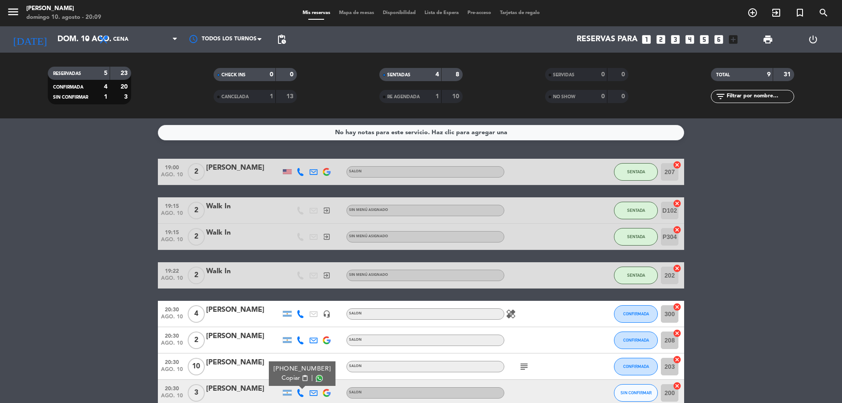
scroll to position [73, 0]
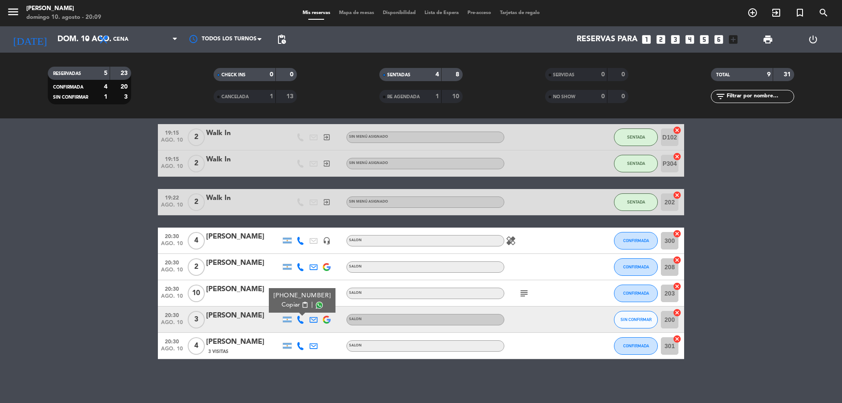
click at [358, 16] on div "Mis reservas Mapa de mesas Disponibilidad Lista de Espera Pre-acceso Tarjetas d…" at bounding box center [421, 13] width 246 height 8
click at [358, 11] on span "Mapa de mesas" at bounding box center [357, 13] width 44 height 5
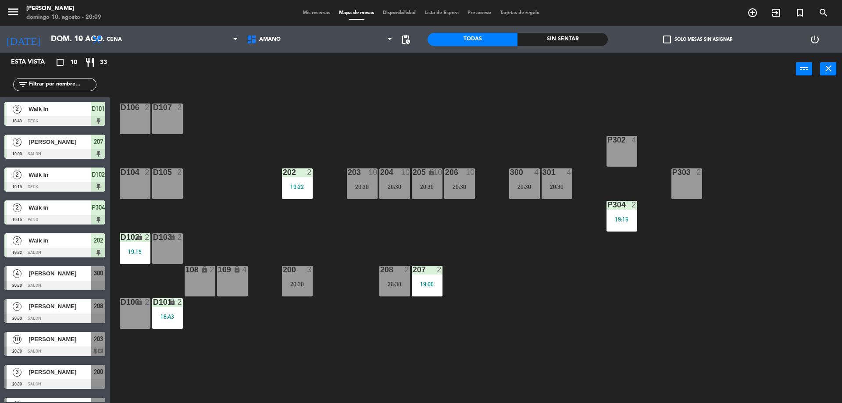
click at [685, 181] on div "P303 2" at bounding box center [687, 183] width 31 height 31
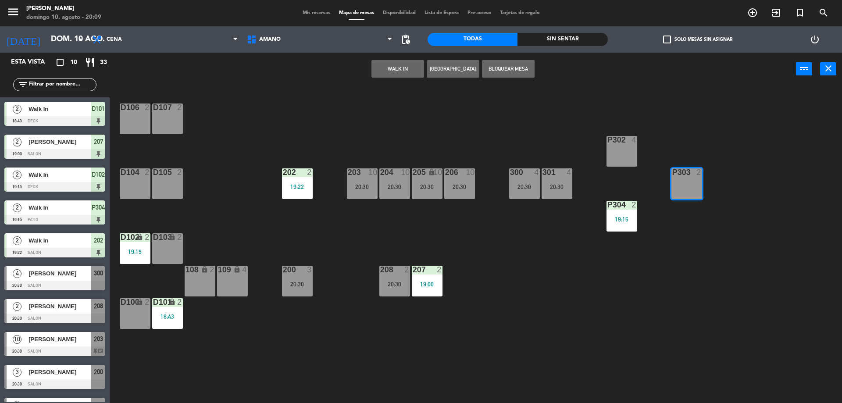
click at [408, 68] on button "WALK IN" at bounding box center [398, 69] width 53 height 18
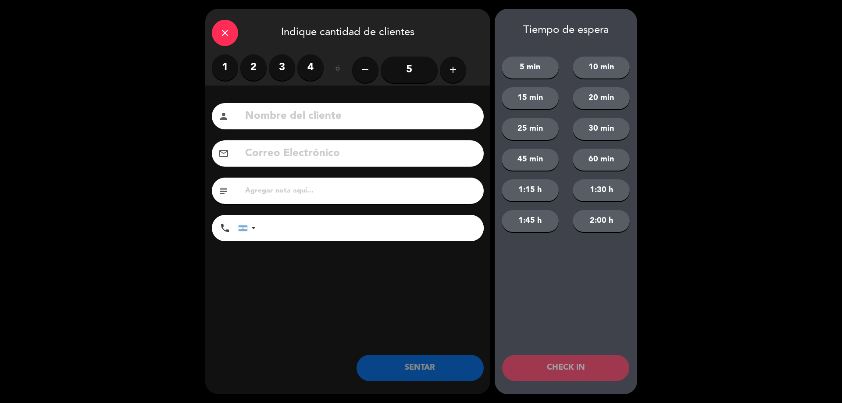
click at [246, 63] on label "2" at bounding box center [253, 67] width 26 height 26
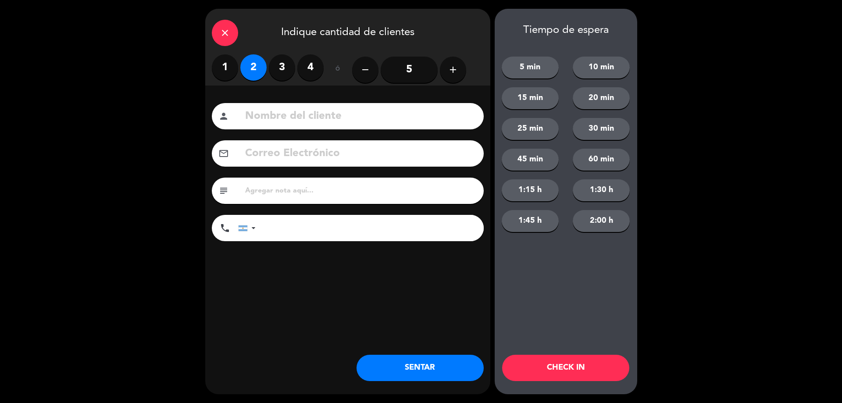
click at [427, 368] on button "SENTAR" at bounding box center [420, 368] width 127 height 26
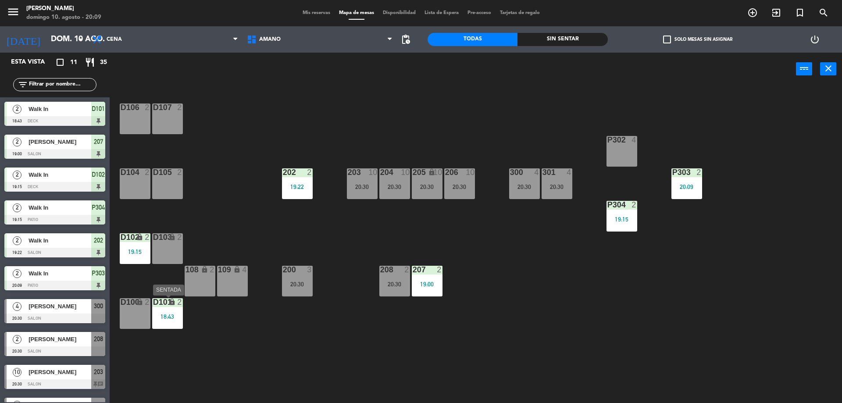
click at [179, 317] on div "18:43" at bounding box center [167, 317] width 31 height 6
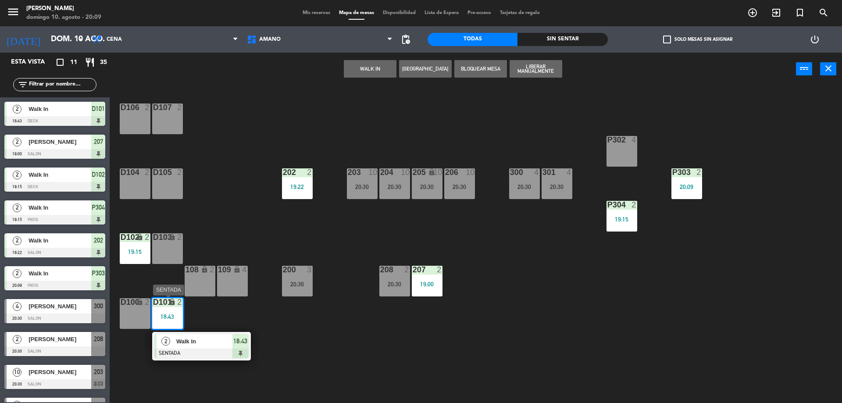
click at [201, 352] on div at bounding box center [201, 354] width 94 height 10
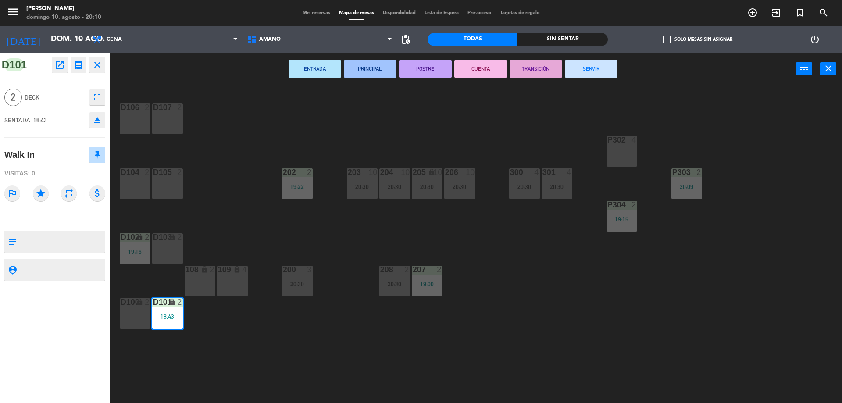
click at [594, 67] on button "SERVIR" at bounding box center [591, 69] width 53 height 18
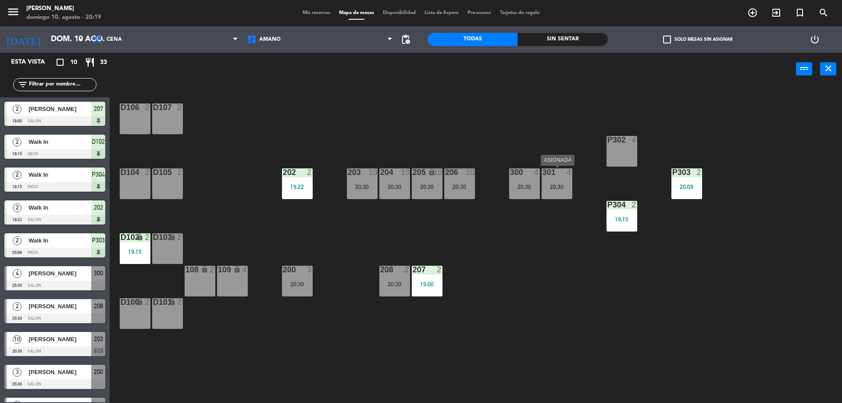
click at [563, 181] on div "301 4 20:30" at bounding box center [557, 183] width 31 height 31
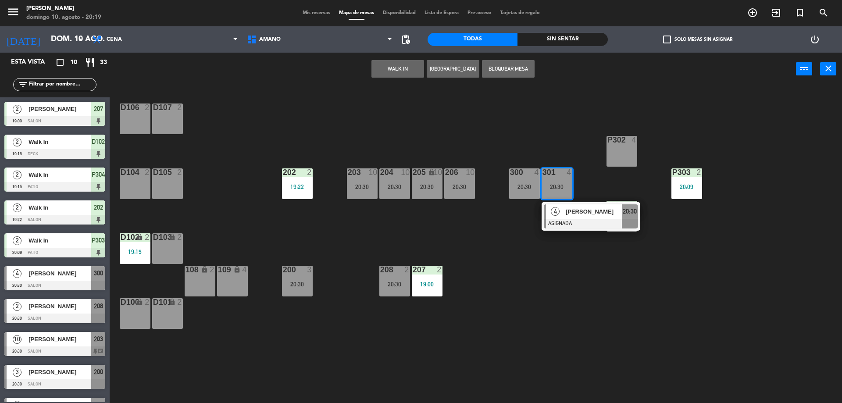
click at [571, 214] on div "4 [PERSON_NAME] ASIGNADA 20:30" at bounding box center [591, 216] width 112 height 29
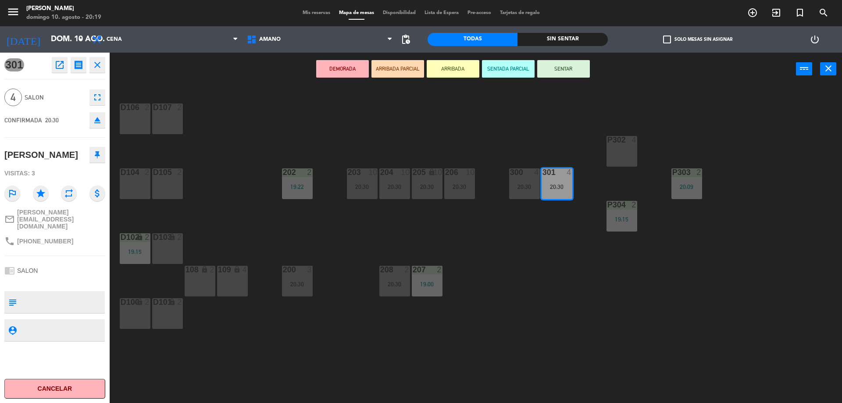
click at [567, 72] on button "SENTAR" at bounding box center [563, 69] width 53 height 18
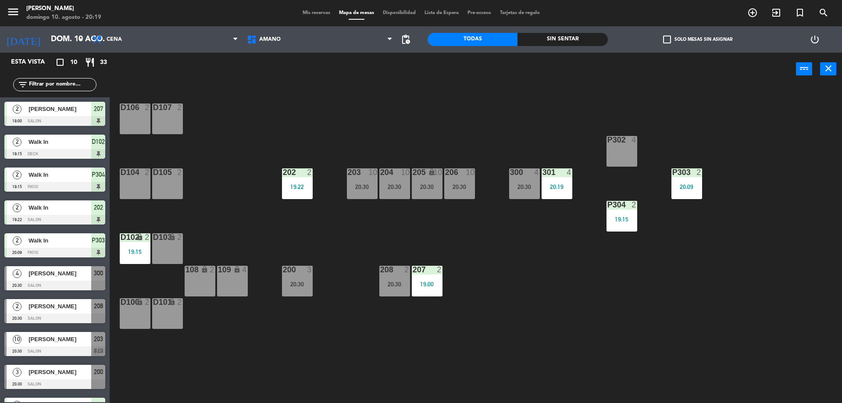
scroll to position [24, 0]
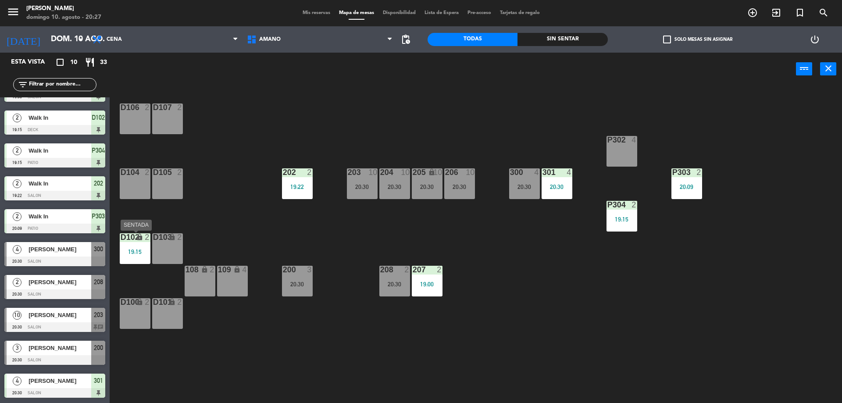
click at [141, 258] on div "D102 lock 2 19:15" at bounding box center [135, 248] width 31 height 31
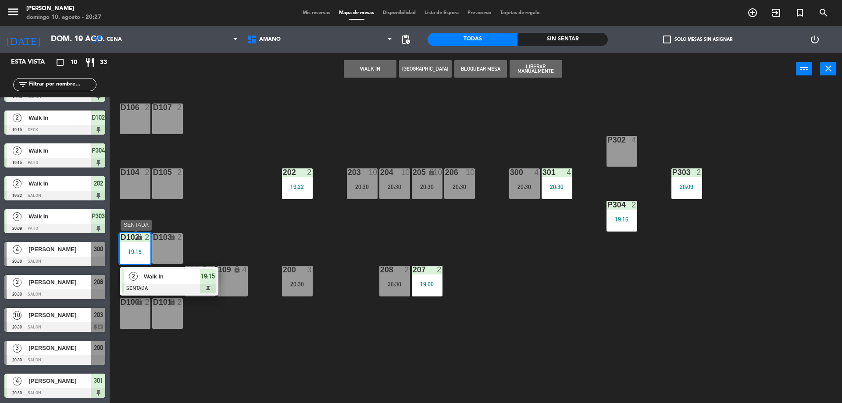
click at [183, 283] on div "Walk In" at bounding box center [171, 276] width 57 height 14
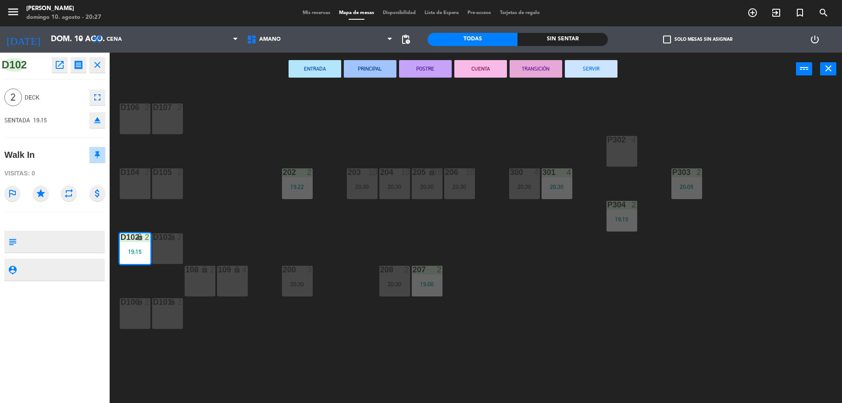
click at [592, 69] on button "SERVIR" at bounding box center [591, 69] width 53 height 18
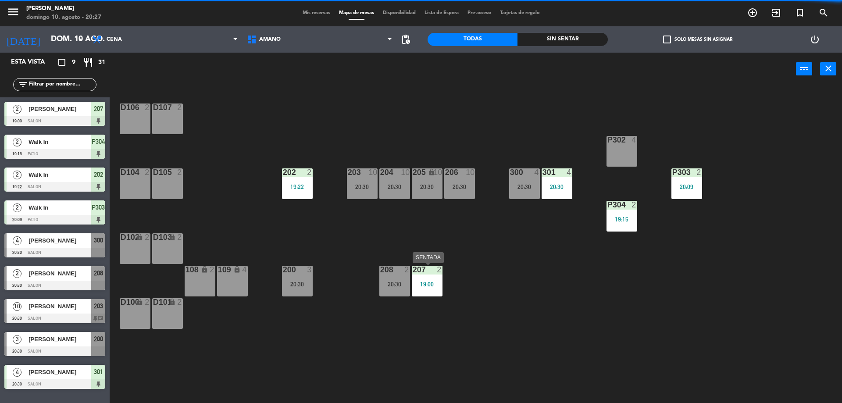
click at [428, 282] on div "19:00" at bounding box center [427, 284] width 31 height 6
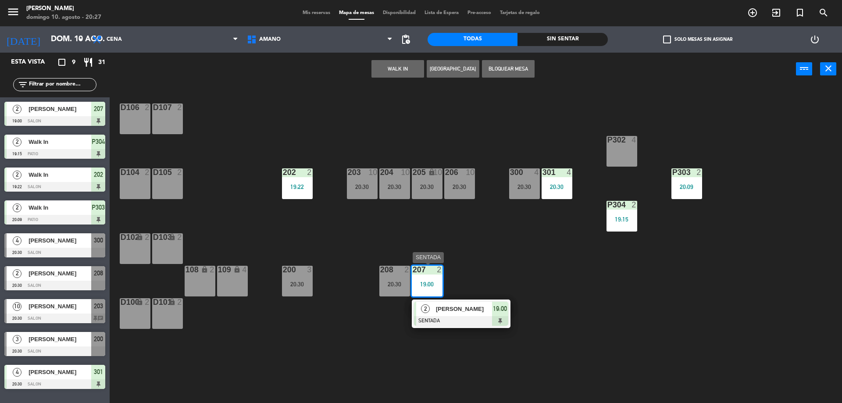
click at [447, 313] on span "[PERSON_NAME]" at bounding box center [464, 308] width 56 height 9
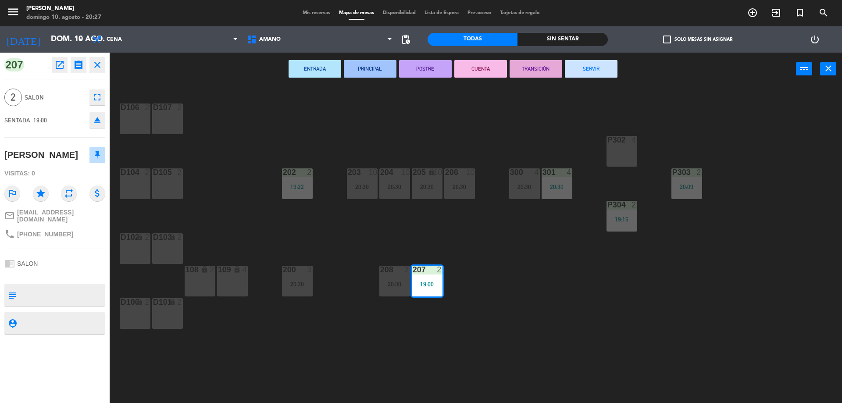
click at [616, 68] on button "SERVIR" at bounding box center [591, 69] width 53 height 18
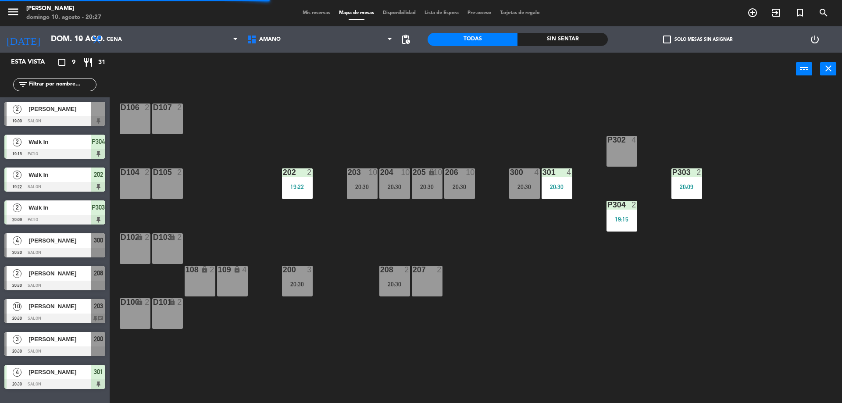
click at [394, 280] on div "208 2 20:30" at bounding box center [394, 281] width 31 height 31
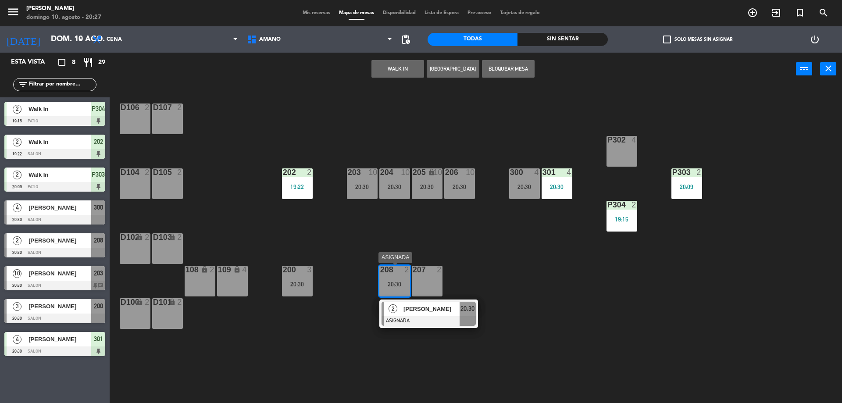
click at [415, 311] on span "[PERSON_NAME]" at bounding box center [432, 308] width 56 height 9
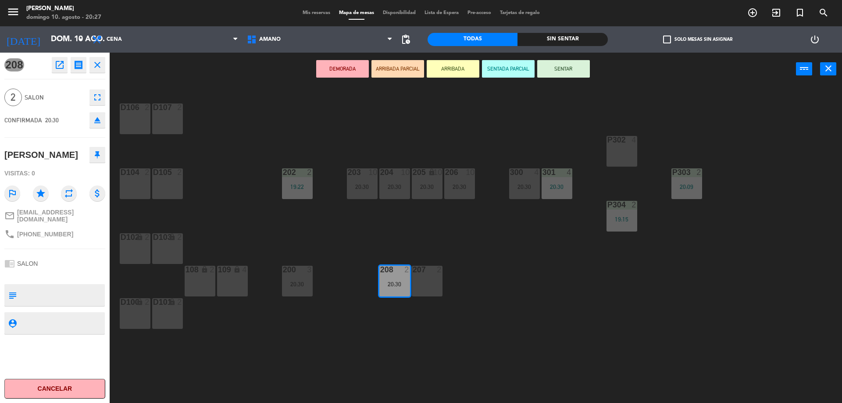
click at [564, 70] on button "SENTAR" at bounding box center [563, 69] width 53 height 18
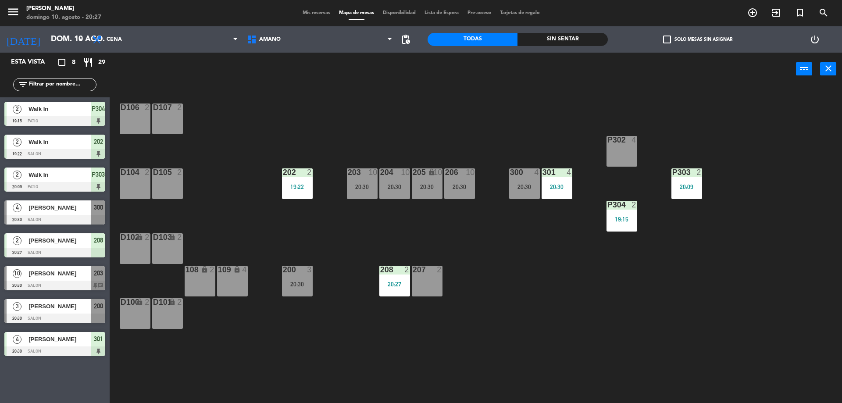
click at [297, 181] on div "202 2 19:22" at bounding box center [297, 183] width 31 height 31
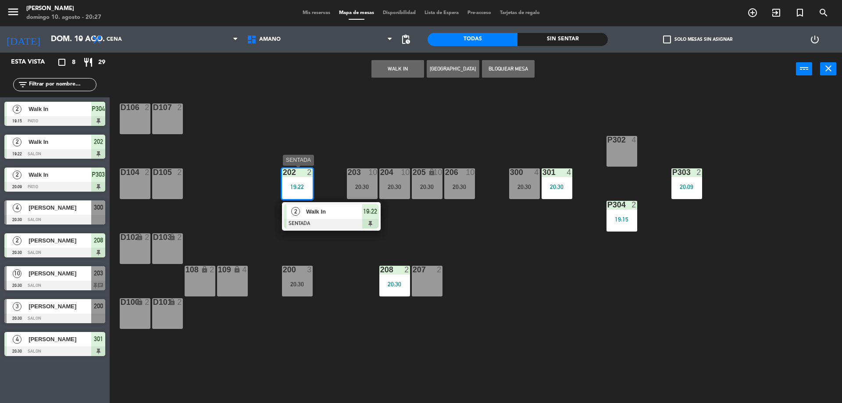
click at [322, 217] on div "Walk In" at bounding box center [333, 211] width 57 height 14
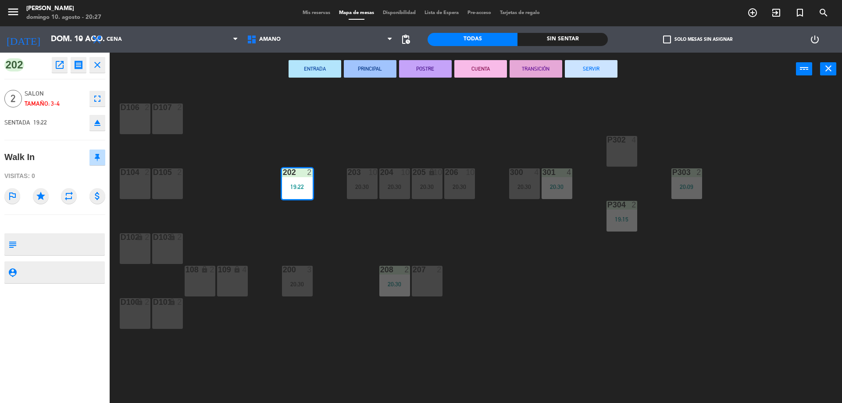
click at [601, 64] on button "SERVIR" at bounding box center [591, 69] width 53 height 18
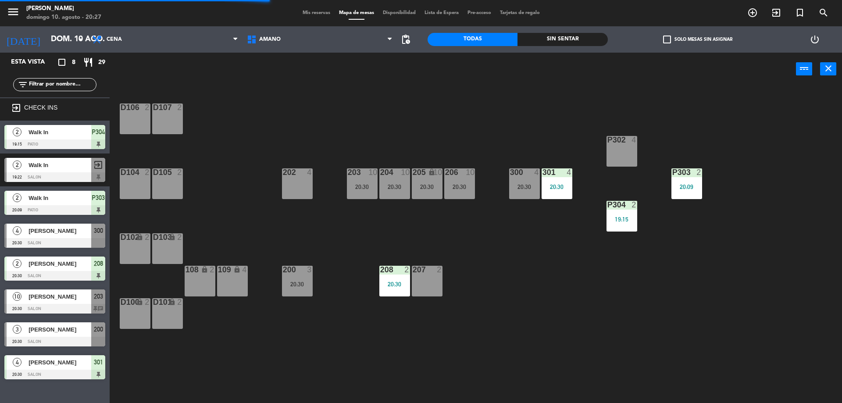
click at [425, 182] on div "205 lock 10 20:30" at bounding box center [427, 183] width 31 height 31
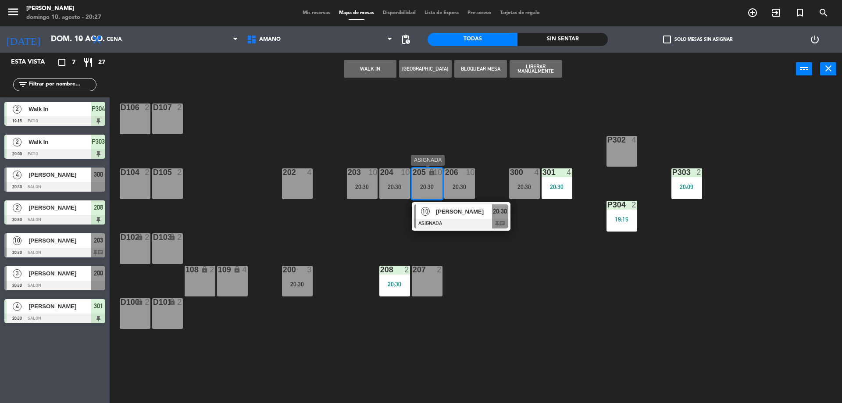
click at [446, 208] on span "[PERSON_NAME]" at bounding box center [464, 211] width 56 height 9
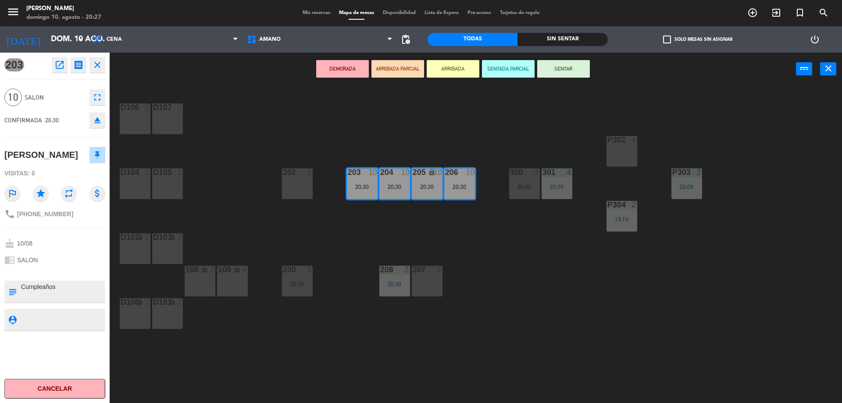
click at [411, 70] on button "ARRIBADA PARCIAL" at bounding box center [398, 69] width 53 height 18
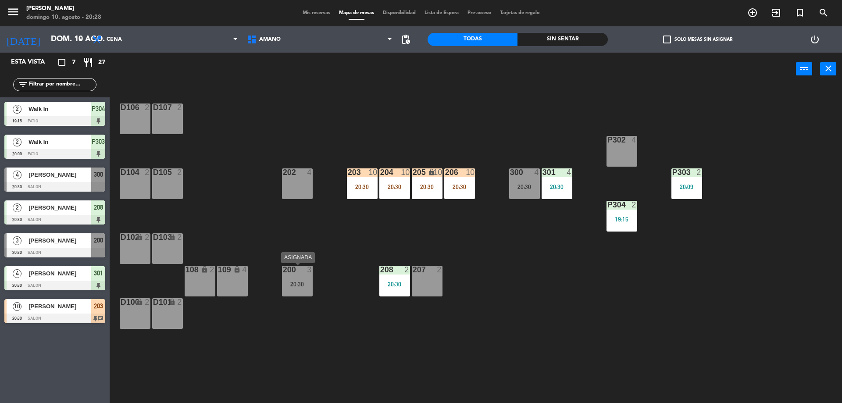
click at [309, 285] on div "20:30" at bounding box center [297, 284] width 31 height 6
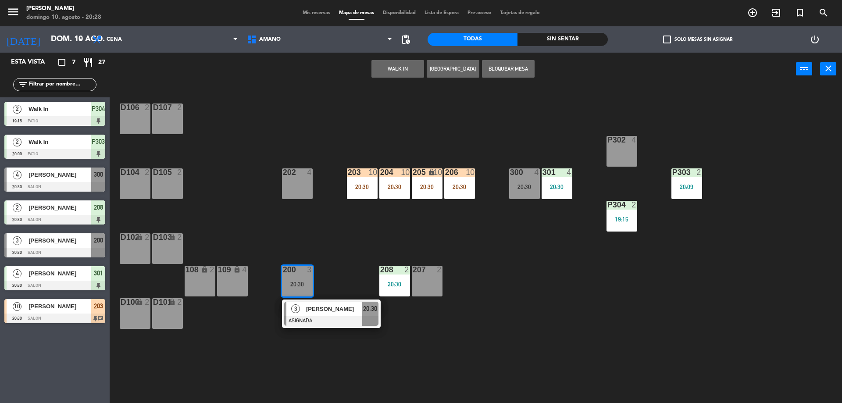
click at [295, 188] on div "202 4" at bounding box center [297, 183] width 31 height 31
click at [374, 66] on button "Mover" at bounding box center [370, 69] width 53 height 18
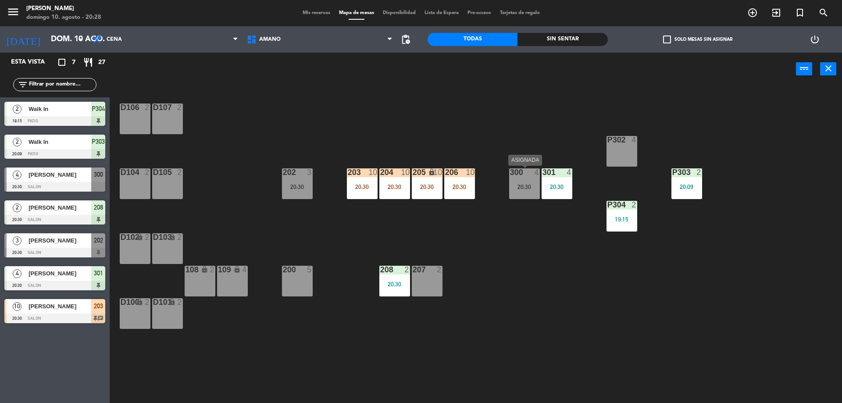
click at [518, 182] on div "300 4 20:30" at bounding box center [524, 183] width 31 height 31
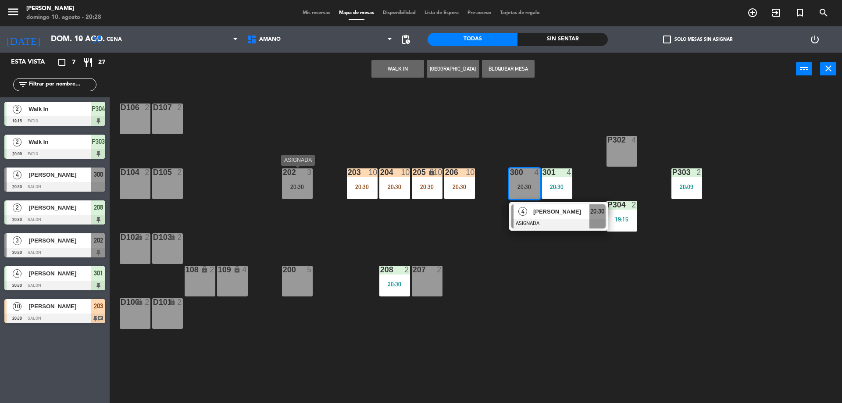
click at [286, 186] on div "20:30" at bounding box center [297, 187] width 31 height 6
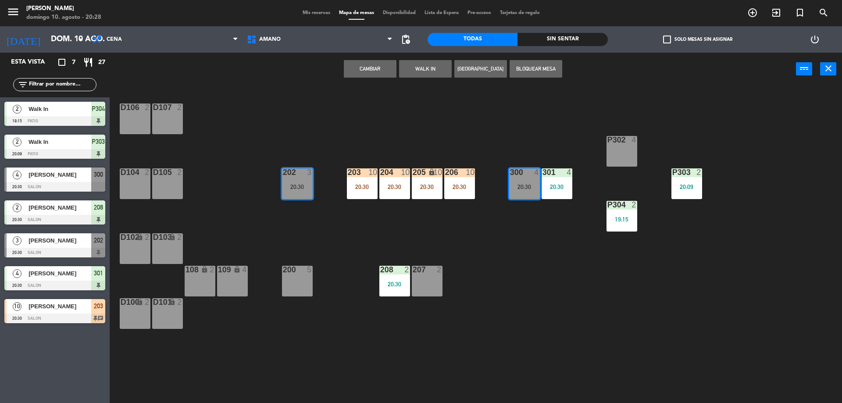
click at [313, 11] on span "Mis reservas" at bounding box center [316, 13] width 36 height 5
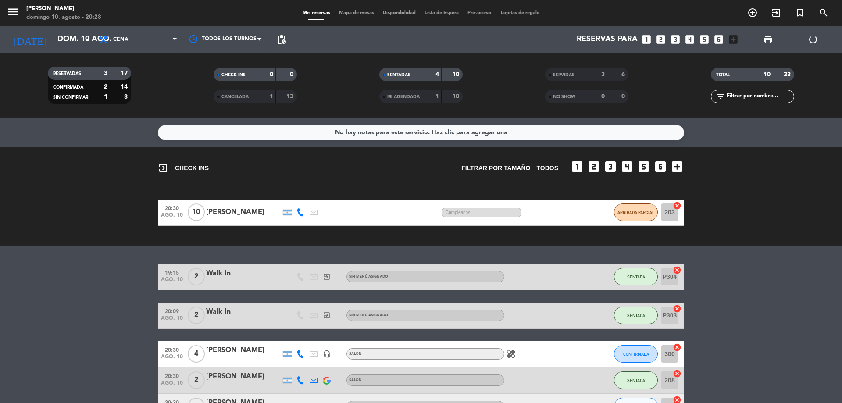
scroll to position [87, 0]
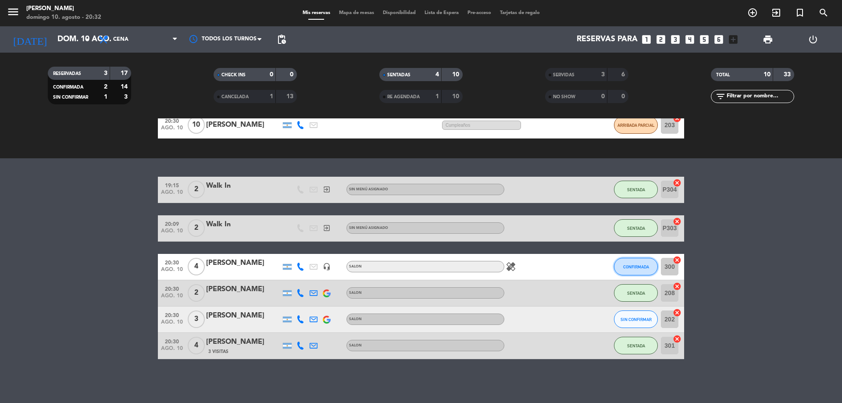
click at [646, 268] on span "CONFIRMADA" at bounding box center [636, 267] width 26 height 5
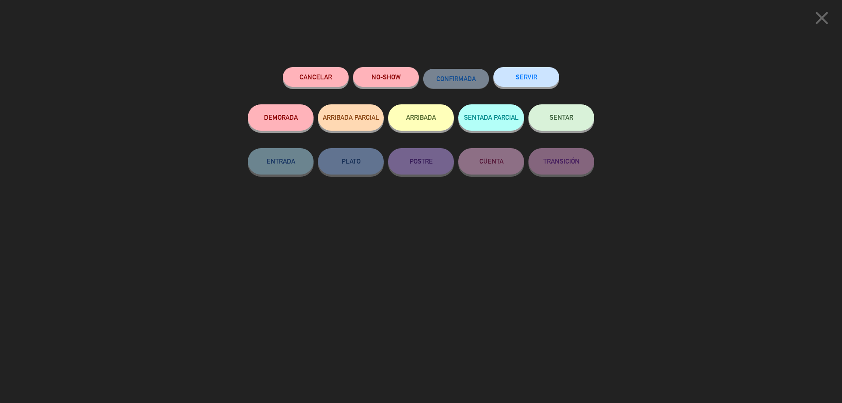
click at [558, 121] on span "SENTAR" at bounding box center [562, 117] width 24 height 7
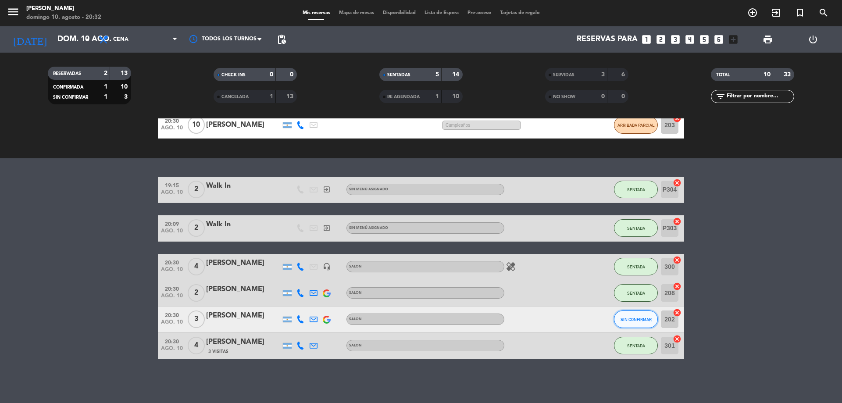
click at [630, 321] on span "SIN CONFIRMAR" at bounding box center [636, 319] width 31 height 5
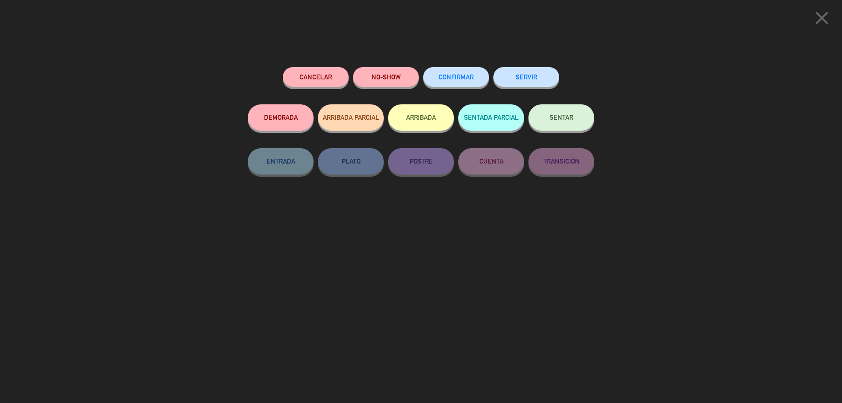
click at [549, 112] on button "SENTAR" at bounding box center [562, 117] width 66 height 26
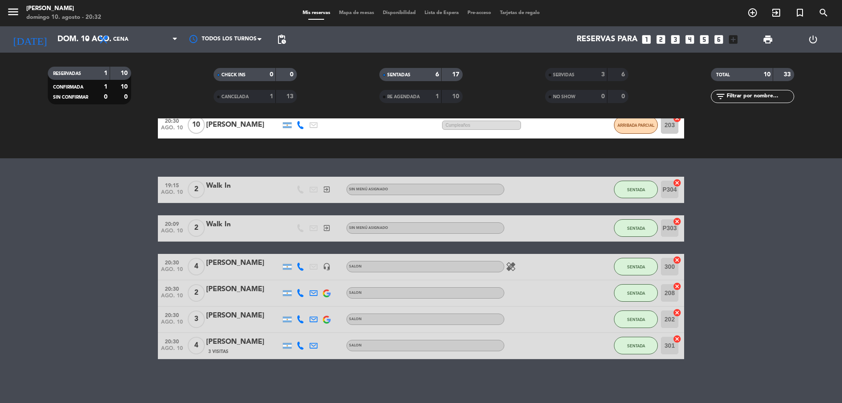
scroll to position [0, 0]
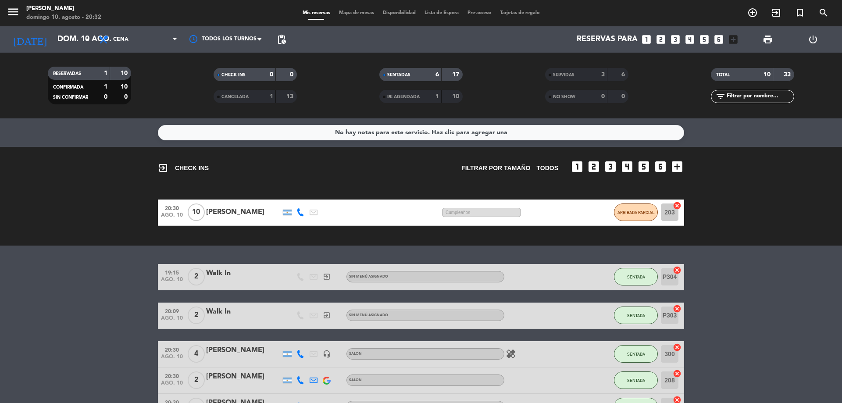
click at [359, 9] on div "Mis reservas Mapa de mesas Disponibilidad Lista de Espera Pre-acceso Tarjetas d…" at bounding box center [421, 13] width 246 height 8
click at [359, 9] on div "menu Amano Ristorante [PERSON_NAME] 10. [PERSON_NAME] - 20:32 Mis reservas Mapa…" at bounding box center [421, 13] width 842 height 26
click at [353, 12] on span "Mapa de mesas" at bounding box center [357, 13] width 44 height 5
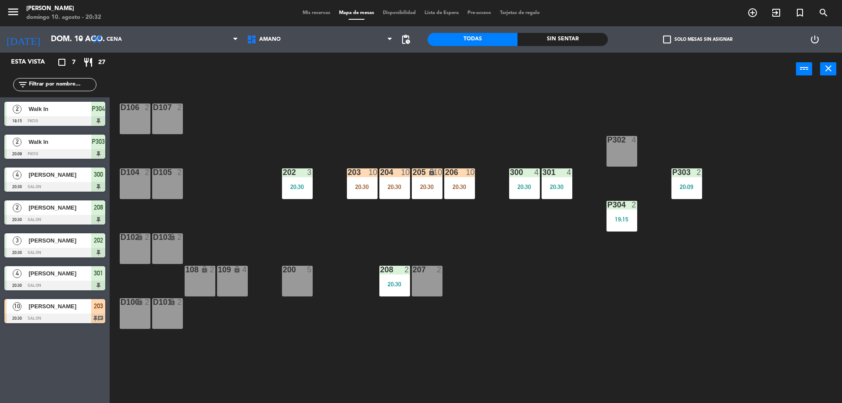
click at [432, 280] on div "207 2" at bounding box center [427, 281] width 31 height 31
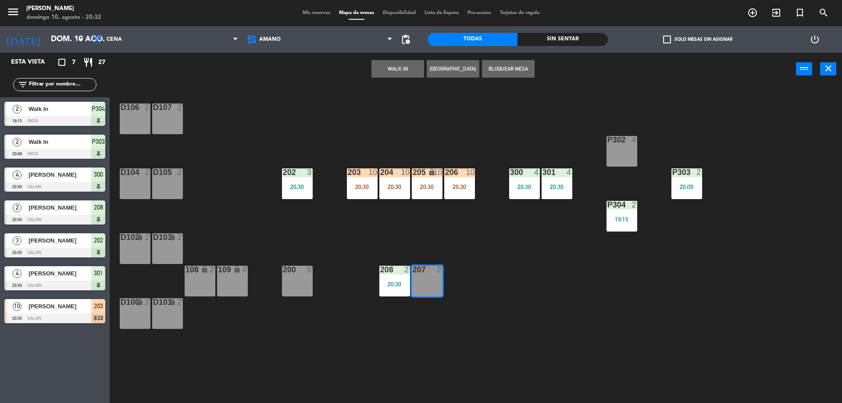
click at [396, 71] on button "WALK IN" at bounding box center [398, 69] width 53 height 18
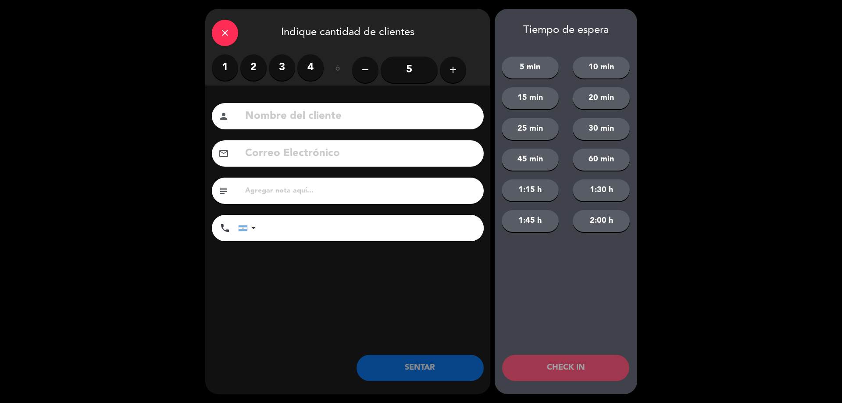
click at [253, 73] on label "2" at bounding box center [253, 67] width 26 height 26
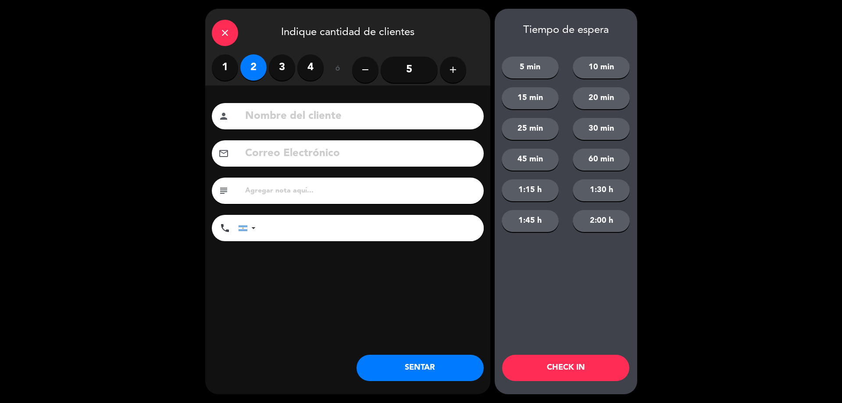
click at [406, 366] on button "SENTAR" at bounding box center [420, 368] width 127 height 26
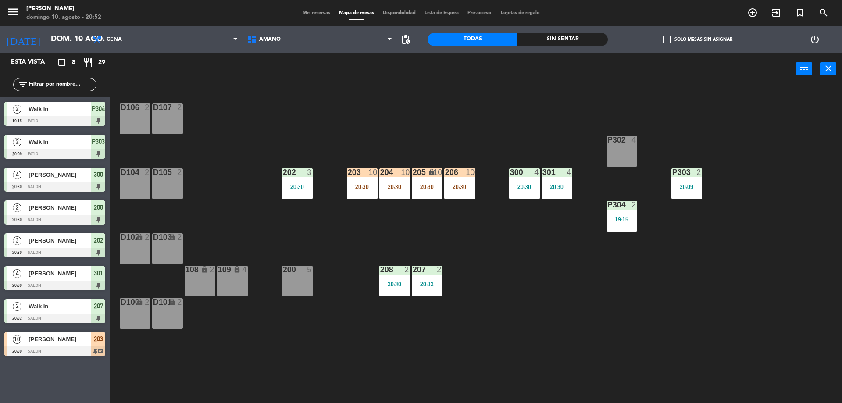
click at [65, 340] on span "[PERSON_NAME]" at bounding box center [60, 339] width 63 height 9
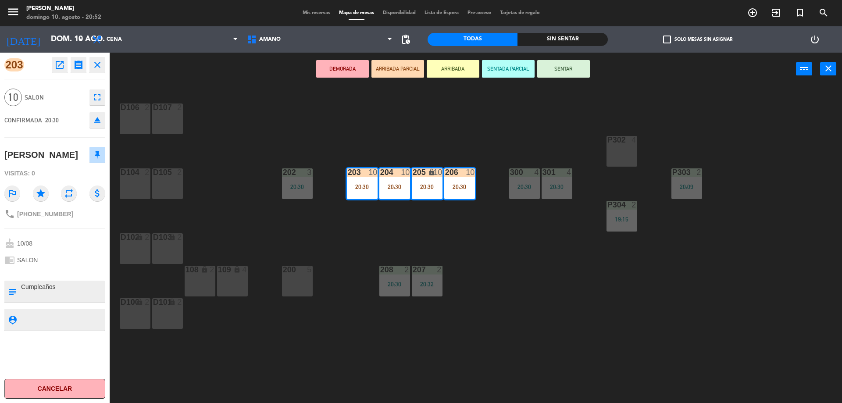
click at [562, 69] on button "SENTAR" at bounding box center [563, 69] width 53 height 18
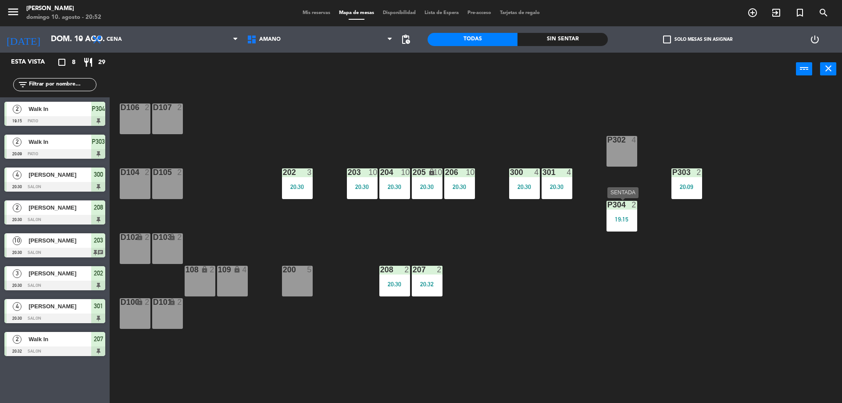
click at [628, 220] on div "19:15" at bounding box center [622, 219] width 31 height 6
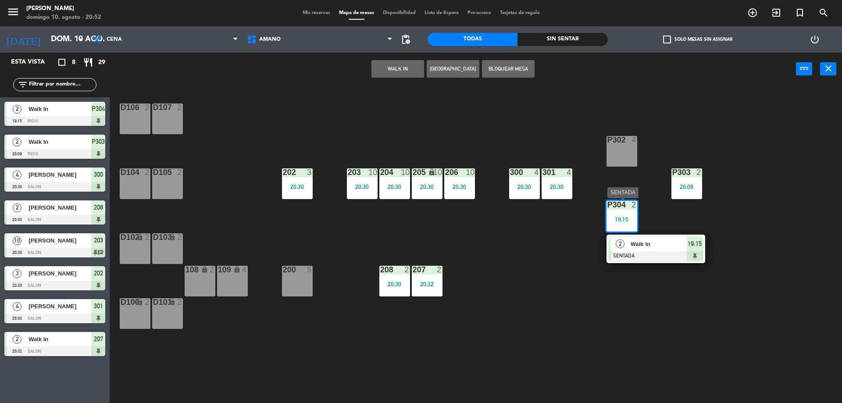
click at [654, 255] on div at bounding box center [656, 256] width 94 height 10
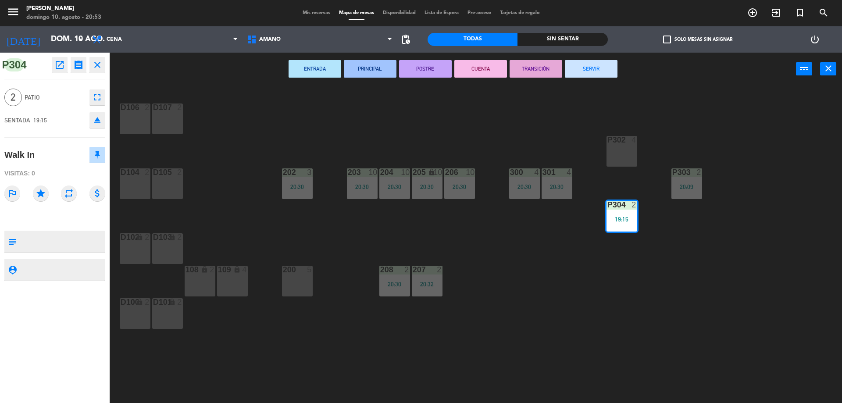
click at [599, 64] on button "SERVIR" at bounding box center [591, 69] width 53 height 18
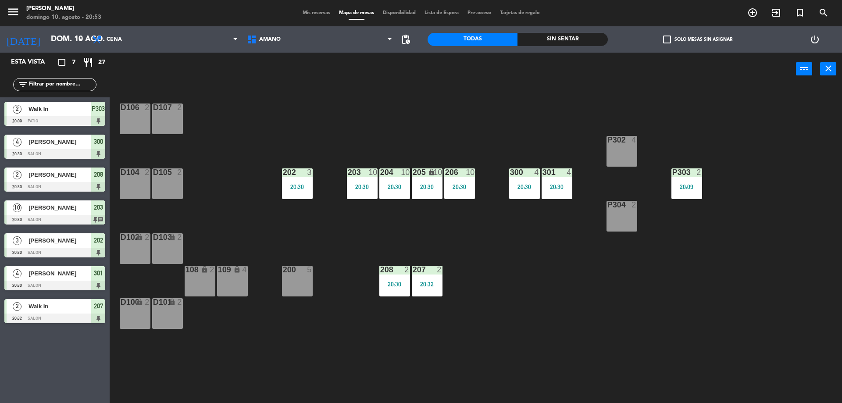
click at [129, 309] on div "D100 lock 2" at bounding box center [135, 313] width 31 height 31
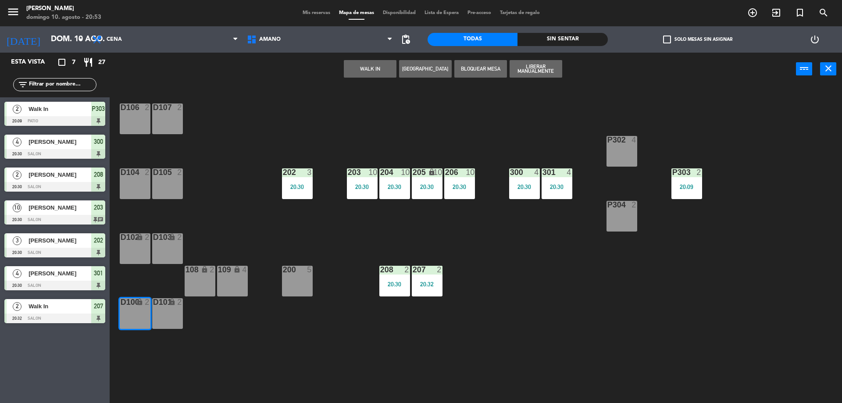
click at [365, 64] on button "WALK IN" at bounding box center [370, 69] width 53 height 18
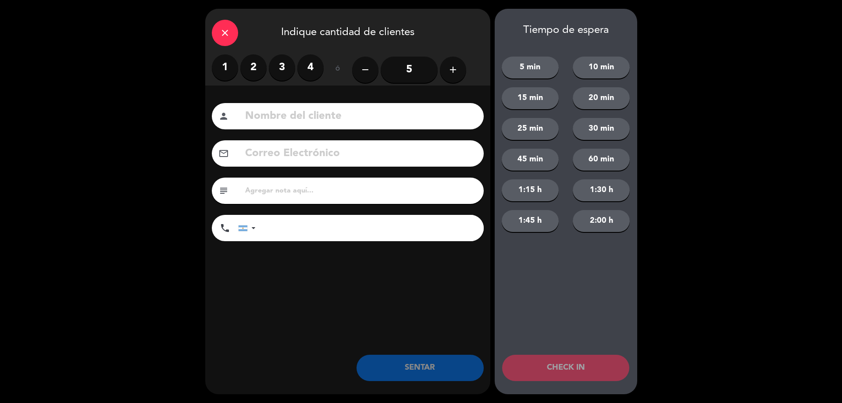
click at [253, 70] on label "2" at bounding box center [253, 67] width 26 height 26
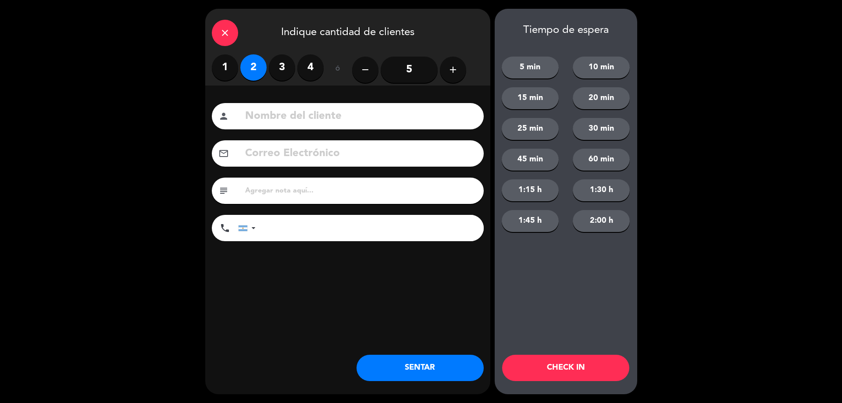
click at [426, 363] on button "SENTAR" at bounding box center [420, 368] width 127 height 26
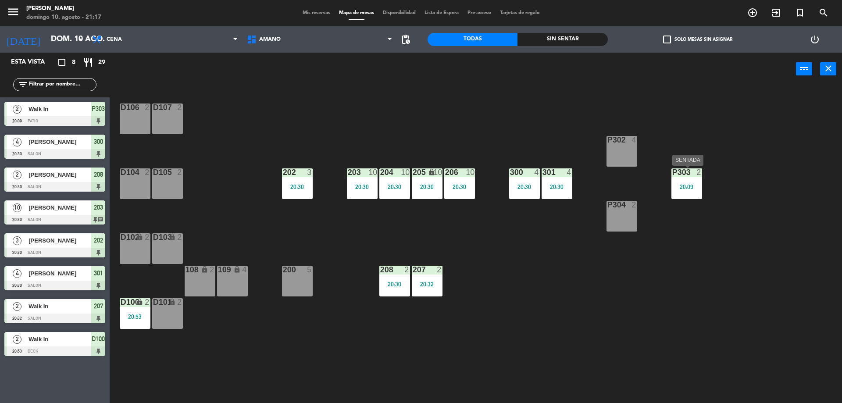
click at [695, 178] on div "P303 2 20:09" at bounding box center [687, 183] width 31 height 31
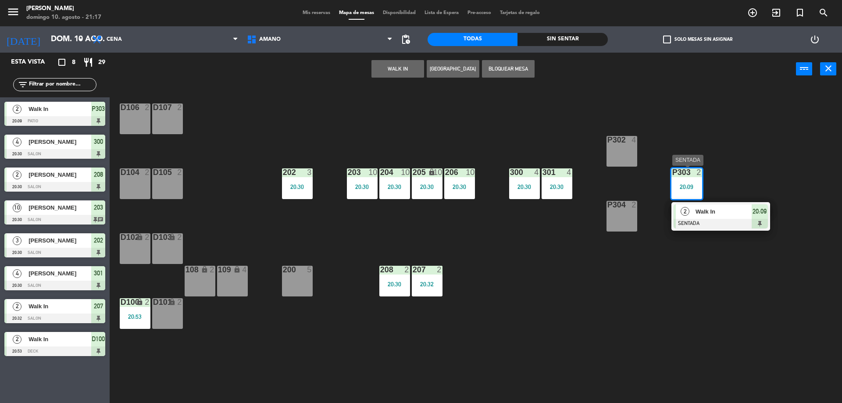
click at [718, 215] on span "Walk In" at bounding box center [724, 211] width 56 height 9
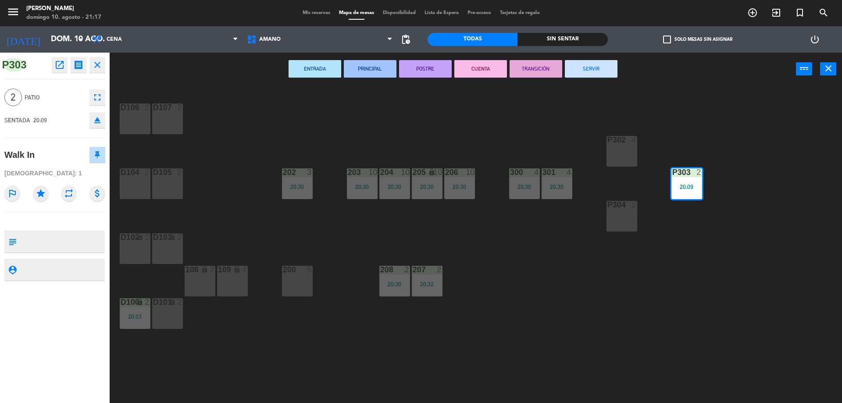
click at [600, 66] on button "SERVIR" at bounding box center [591, 69] width 53 height 18
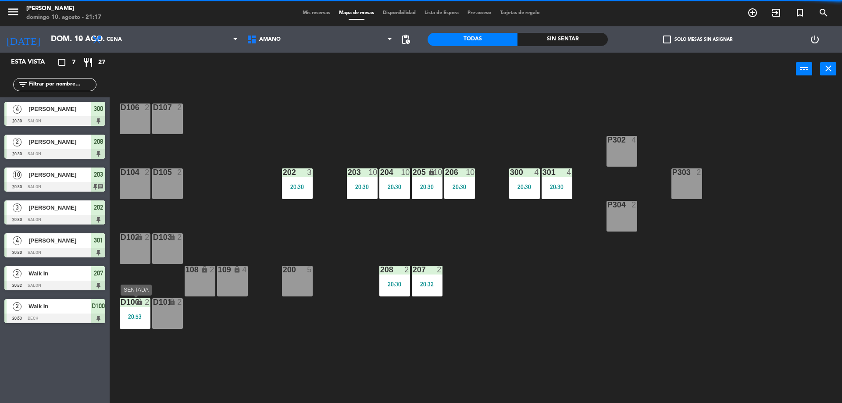
click at [137, 321] on div "D100 lock 2 20:53" at bounding box center [135, 313] width 31 height 31
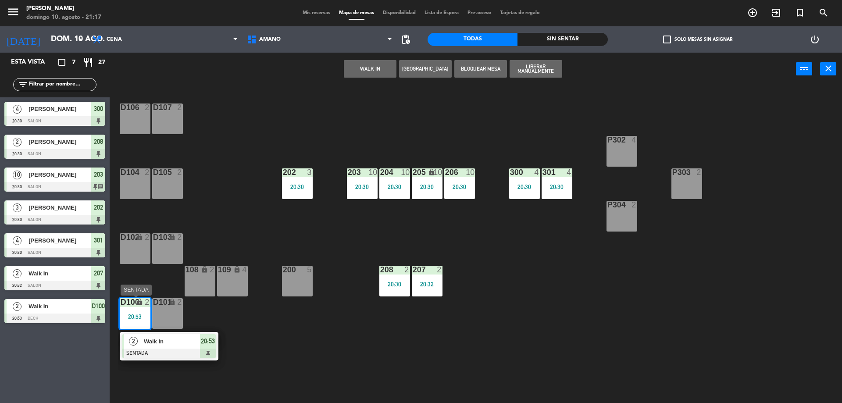
click at [169, 344] on span "Walk In" at bounding box center [172, 341] width 56 height 9
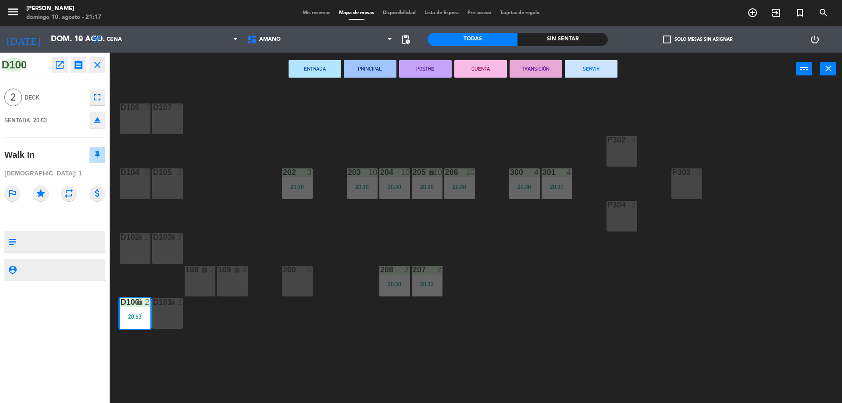
click at [609, 73] on button "SERVIR" at bounding box center [591, 69] width 53 height 18
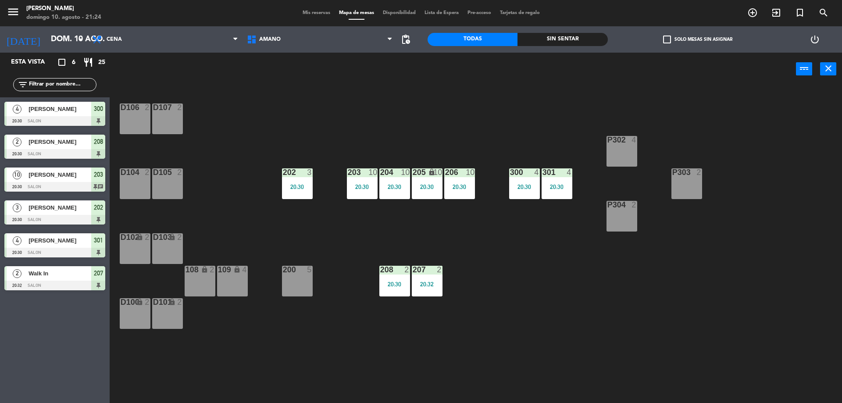
click at [316, 9] on div "Mis reservas Mapa de mesas Disponibilidad Lista de Espera Pre-acceso Tarjetas d…" at bounding box center [421, 13] width 246 height 8
click at [301, 9] on div "menu Amano Ristorante [PERSON_NAME] 10. [PERSON_NAME] - 21:24 Mis reservas Mapa…" at bounding box center [421, 13] width 842 height 26
click at [305, 11] on span "Mis reservas" at bounding box center [316, 13] width 36 height 5
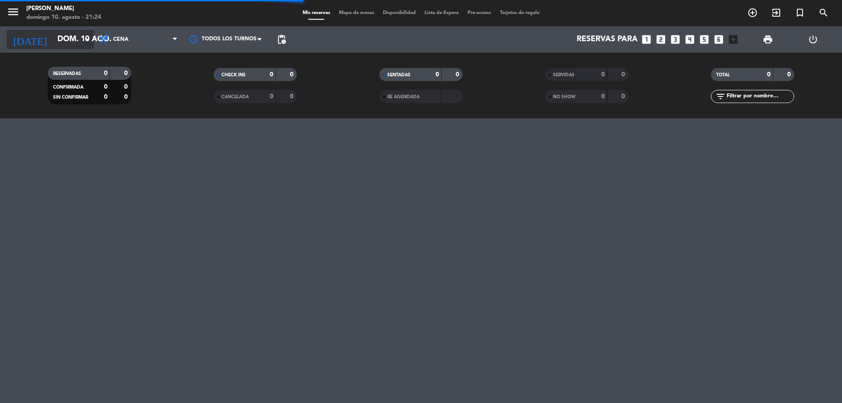
click at [93, 46] on input "dom. 10 ago." at bounding box center [104, 40] width 102 height 18
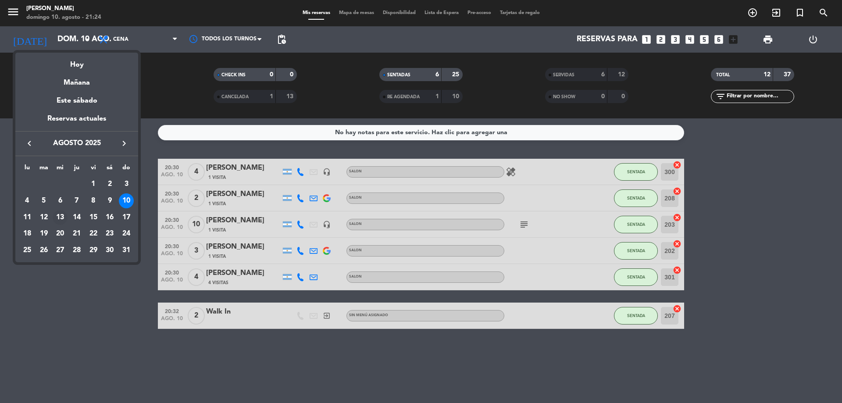
click at [60, 219] on div "13" at bounding box center [60, 217] width 15 height 15
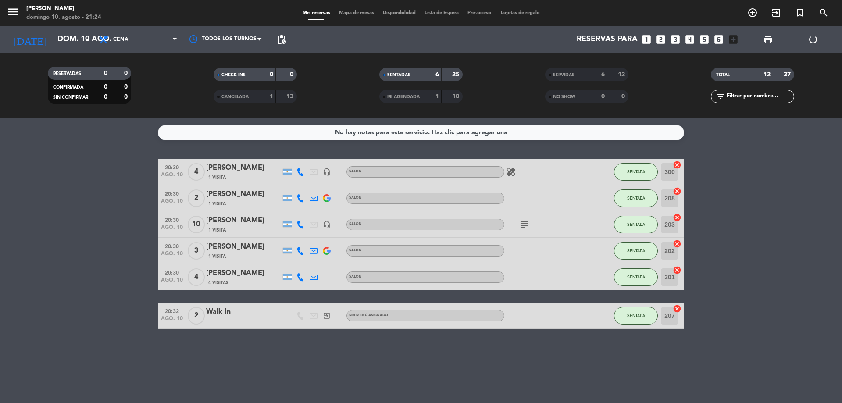
type input "mié. 13 ago."
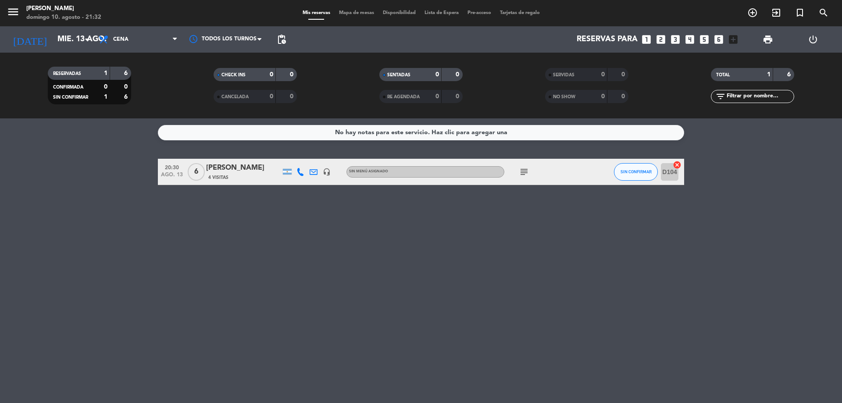
click at [521, 171] on icon "subject" at bounding box center [524, 172] width 11 height 11
click at [222, 169] on div "[PERSON_NAME]" at bounding box center [243, 167] width 75 height 11
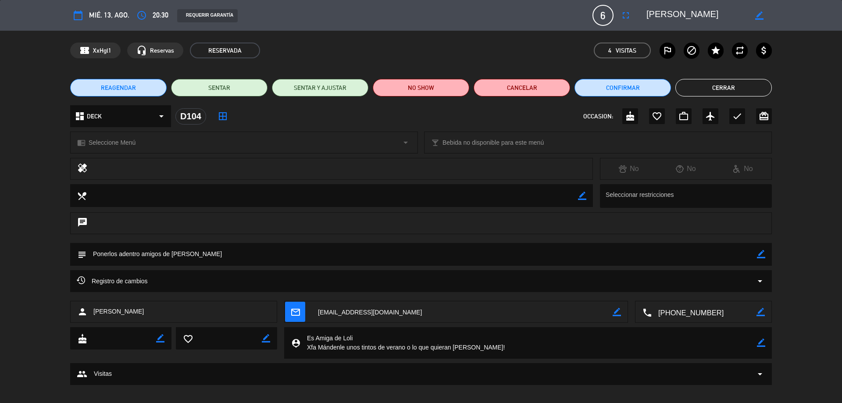
click at [120, 120] on div "dashboard DECK arrow_drop_down" at bounding box center [120, 116] width 101 height 22
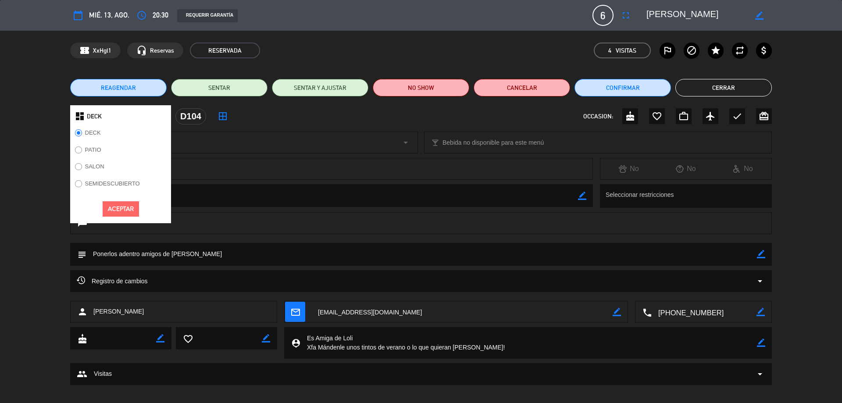
click at [79, 166] on input "SALON" at bounding box center [78, 166] width 6 height 6
radio input "true"
click at [122, 206] on button "Aceptar" at bounding box center [121, 208] width 36 height 15
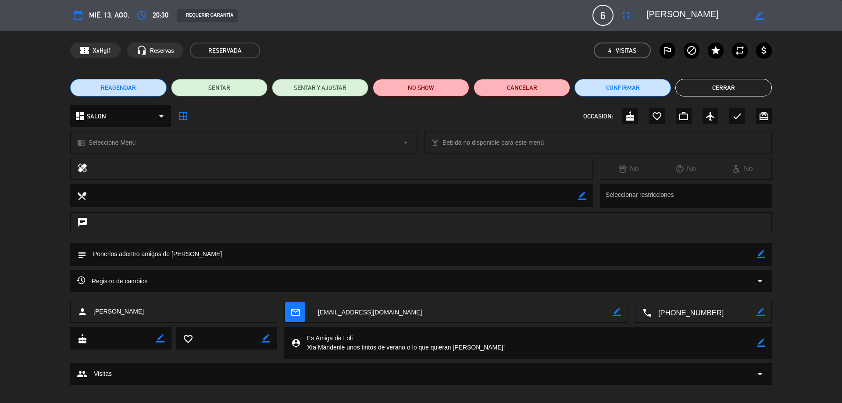
click at [729, 90] on button "Cerrar" at bounding box center [724, 88] width 97 height 18
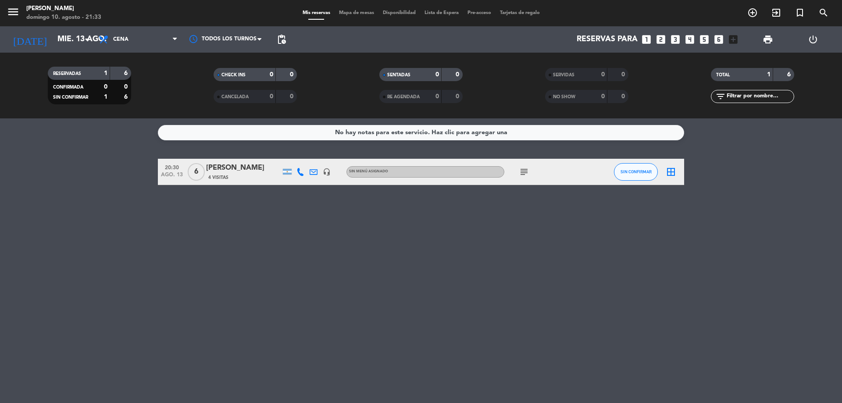
click at [674, 175] on icon "border_all" at bounding box center [671, 172] width 11 height 11
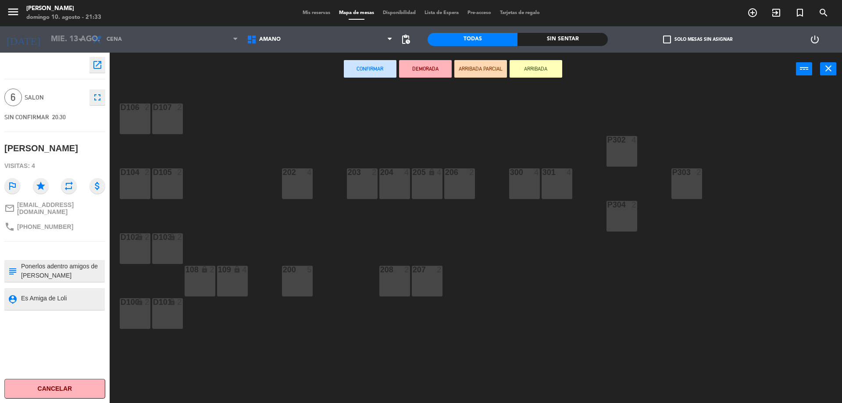
click at [364, 185] on div "203 2" at bounding box center [362, 183] width 31 height 31
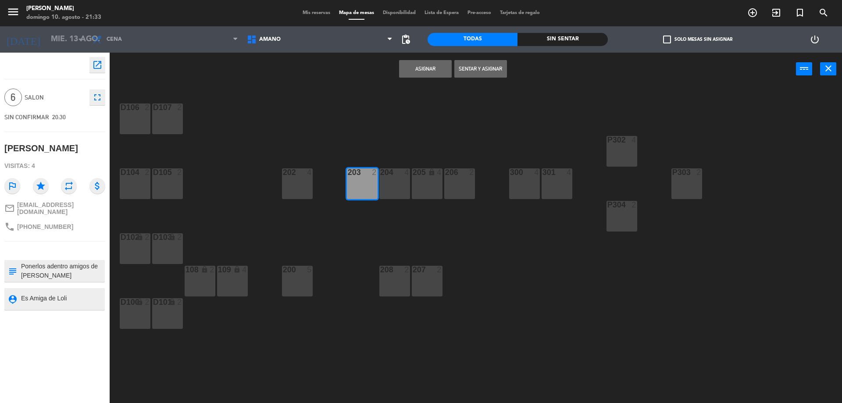
click at [389, 187] on div "204 4" at bounding box center [394, 183] width 31 height 31
click at [422, 186] on div "205 lock 4" at bounding box center [427, 183] width 31 height 31
click at [424, 71] on button "Asignar" at bounding box center [425, 69] width 53 height 18
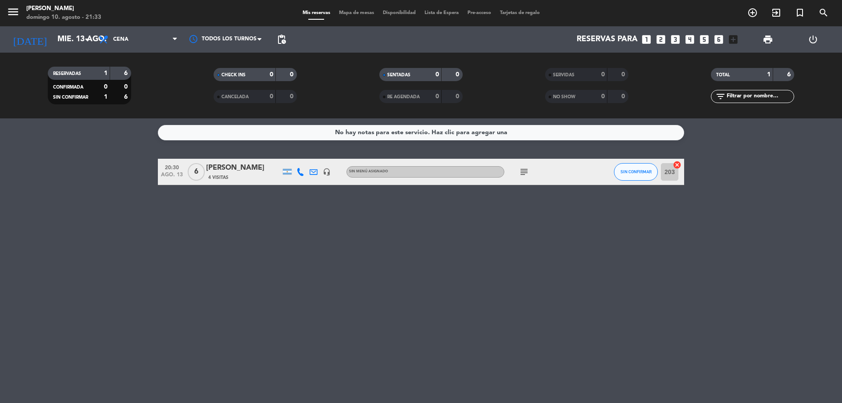
click at [400, 14] on span "Disponibilidad" at bounding box center [400, 13] width 42 height 5
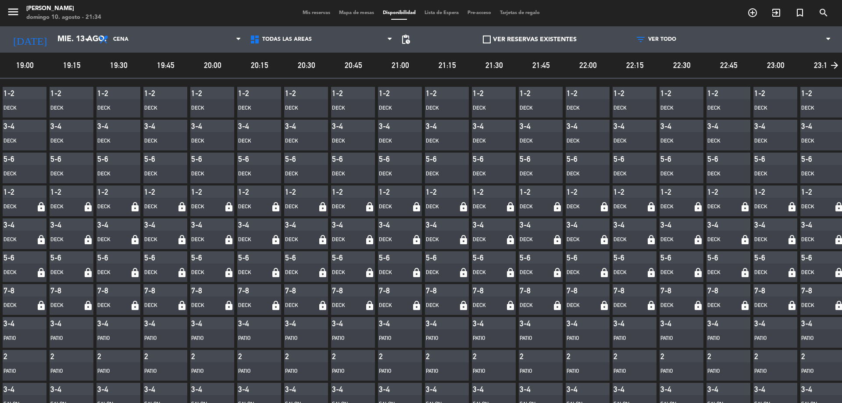
click at [257, 66] on span "20:15" at bounding box center [259, 65] width 44 height 13
click at [215, 59] on span "20:00" at bounding box center [212, 65] width 44 height 13
click at [296, 40] on span "Todas las áreas" at bounding box center [287, 39] width 50 height 6
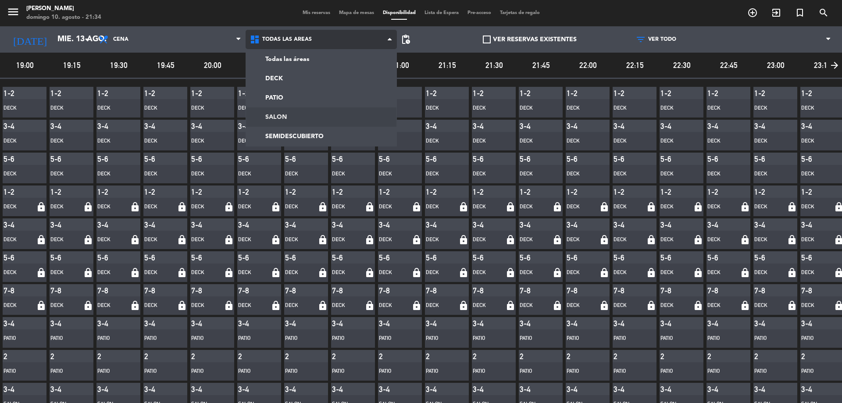
click at [280, 112] on main "menu Amano Ristorante [PERSON_NAME] 10. [PERSON_NAME] - 21:34 Mis reservas Mapa…" at bounding box center [421, 201] width 842 height 403
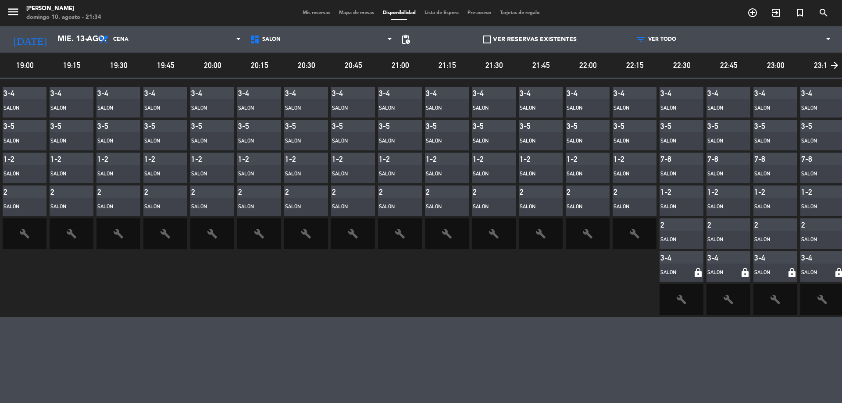
click at [486, 36] on span at bounding box center [487, 40] width 8 height 8
click at [530, 39] on input "VER RESERVAS EXISTENTES" at bounding box center [530, 39] width 0 height 0
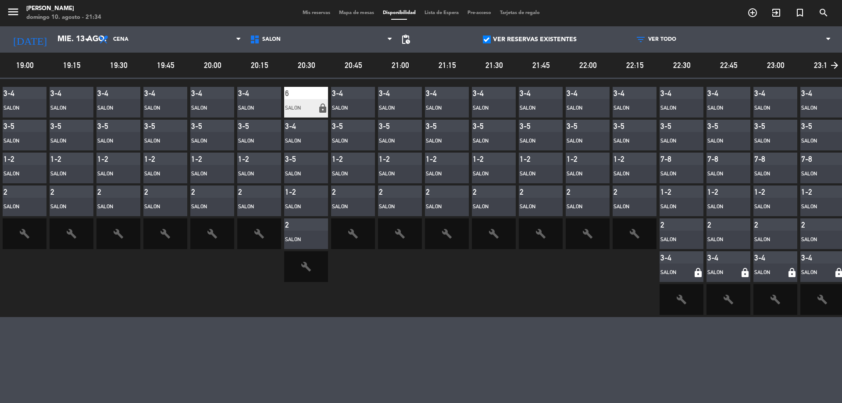
click at [486, 36] on span at bounding box center [487, 40] width 8 height 8
click at [530, 39] on input "VER RESERVAS EXISTENTES" at bounding box center [530, 39] width 0 height 0
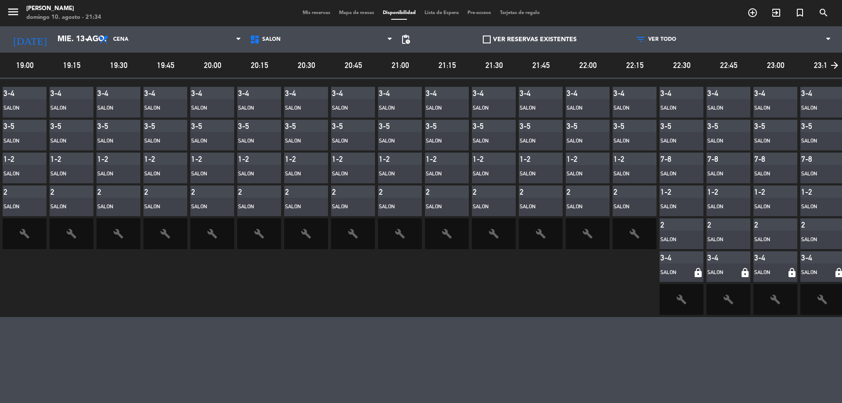
click at [486, 36] on span at bounding box center [487, 40] width 8 height 8
click at [530, 39] on input "VER RESERVAS EXISTENTES" at bounding box center [530, 39] width 0 height 0
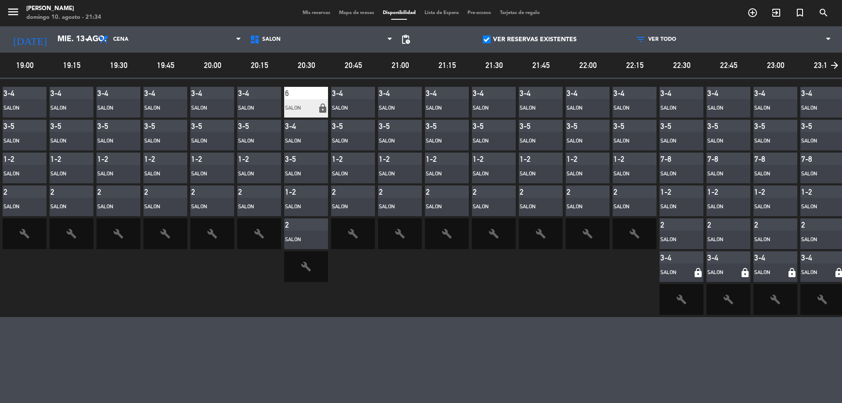
click at [486, 36] on span at bounding box center [487, 40] width 8 height 8
click at [530, 39] on input "VER RESERVAS EXISTENTES" at bounding box center [530, 39] width 0 height 0
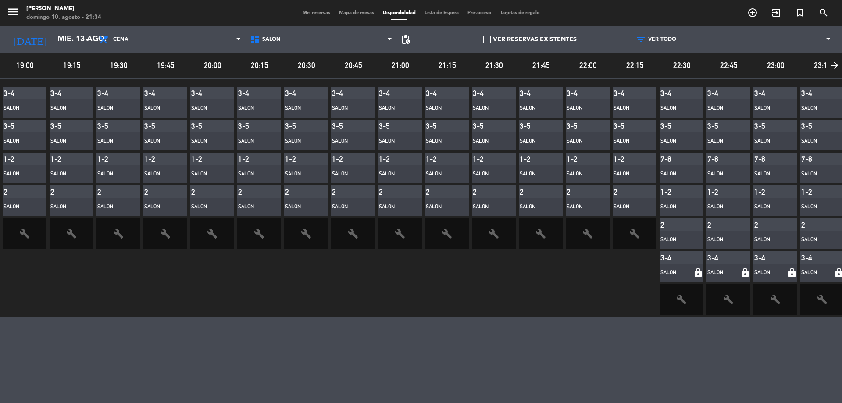
click at [486, 36] on span at bounding box center [487, 40] width 8 height 8
click at [530, 39] on input "VER RESERVAS EXISTENTES" at bounding box center [530, 39] width 0 height 0
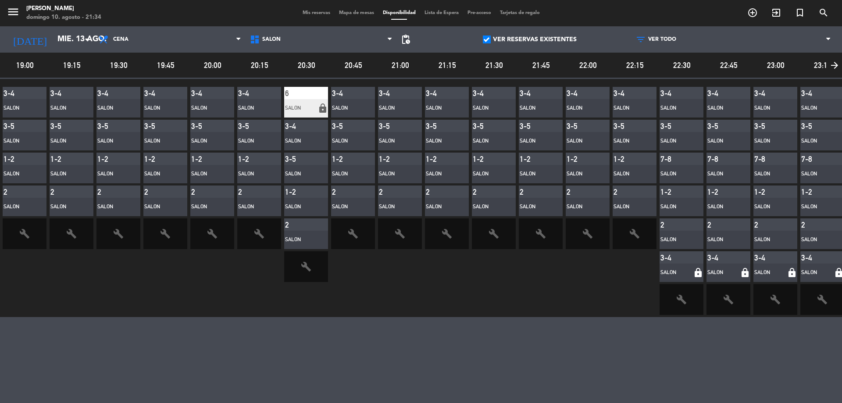
click at [486, 36] on span at bounding box center [487, 40] width 8 height 8
click at [530, 39] on input "VER RESERVAS EXISTENTES" at bounding box center [530, 39] width 0 height 0
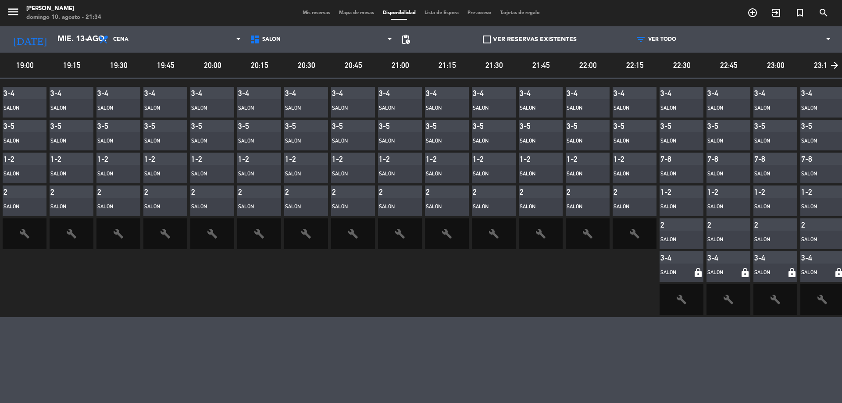
click at [304, 11] on span "Mis reservas" at bounding box center [316, 13] width 36 height 5
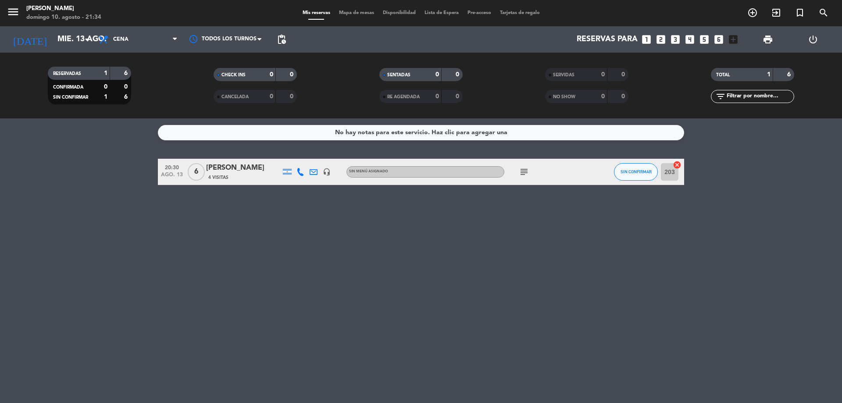
click at [451, 130] on div "No hay notas para este servicio. Haz clic para agregar una" at bounding box center [421, 133] width 172 height 10
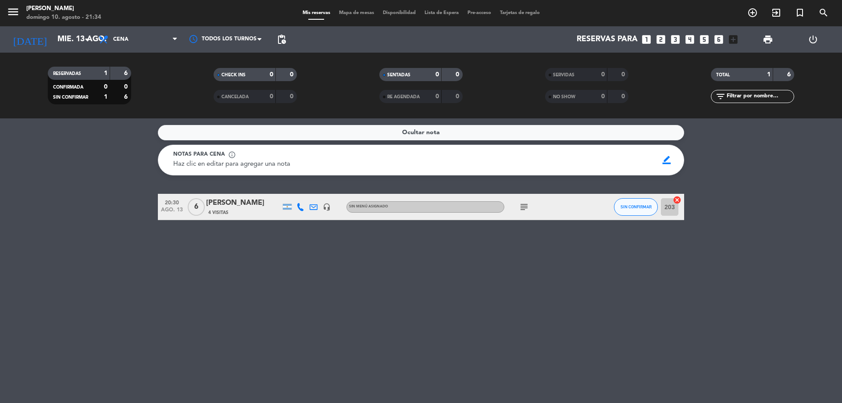
click at [417, 131] on span "Ocultar nota" at bounding box center [421, 133] width 38 height 10
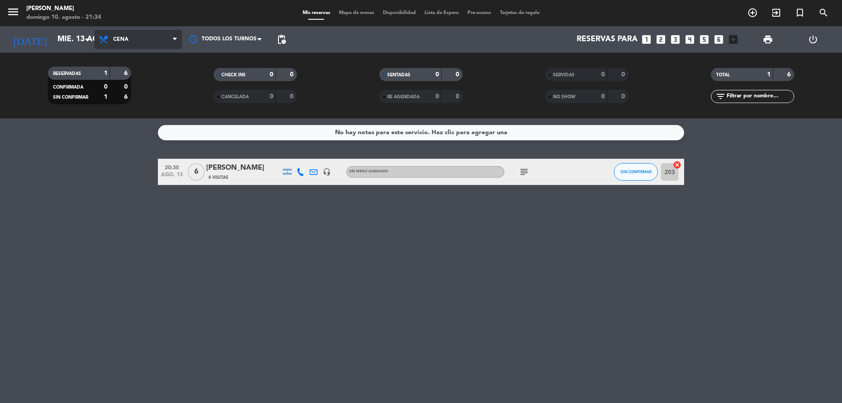
click at [125, 41] on span "Cena" at bounding box center [120, 39] width 15 height 6
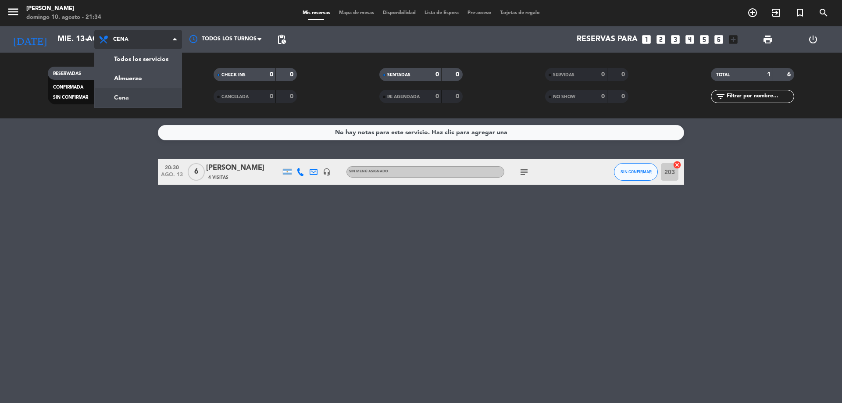
click at [125, 41] on span "Cena" at bounding box center [120, 39] width 15 height 6
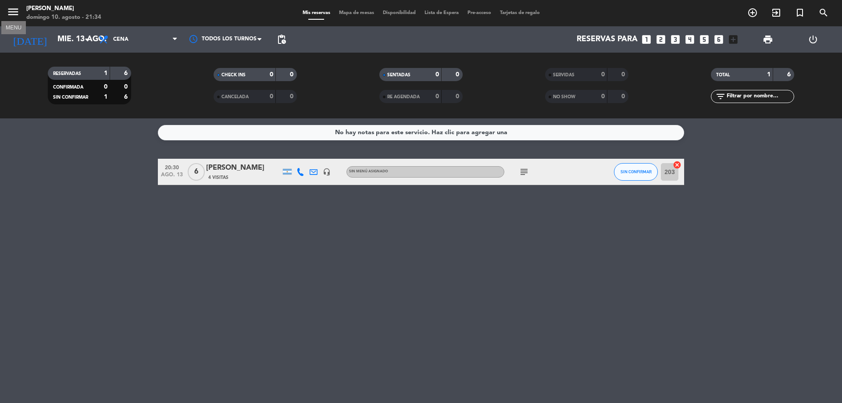
click at [9, 16] on icon "menu" at bounding box center [13, 11] width 13 height 13
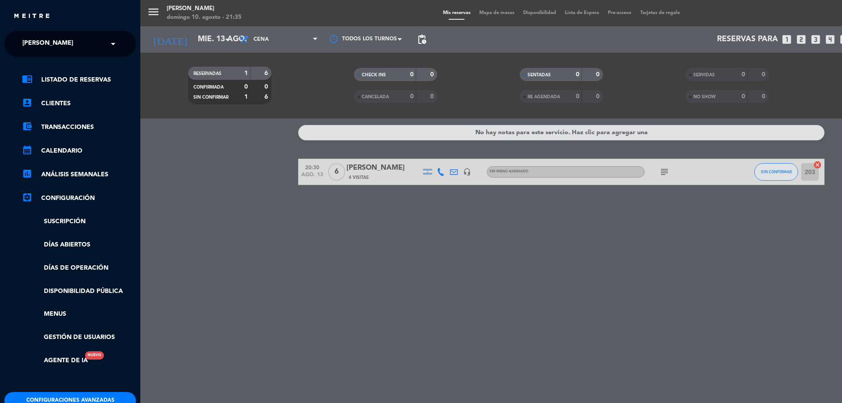
click at [155, 9] on div "menu Amano Ristorante [PERSON_NAME] 10. [PERSON_NAME] - 21:35 Mis reservas Mapa…" at bounding box center [561, 201] width 842 height 403
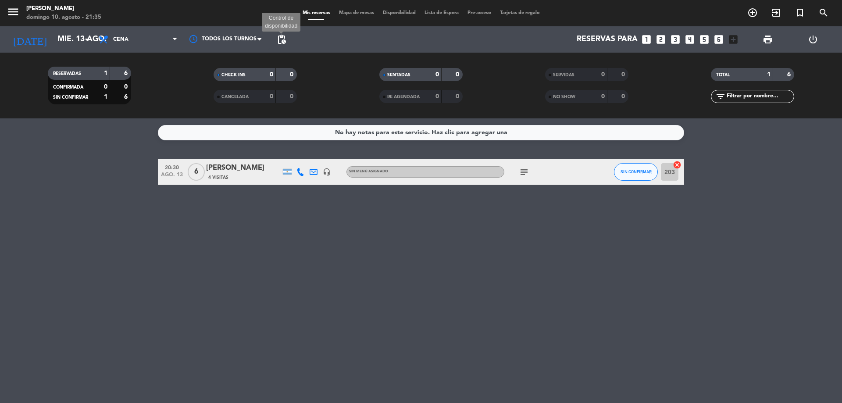
click at [286, 35] on span "pending_actions" at bounding box center [281, 39] width 11 height 11
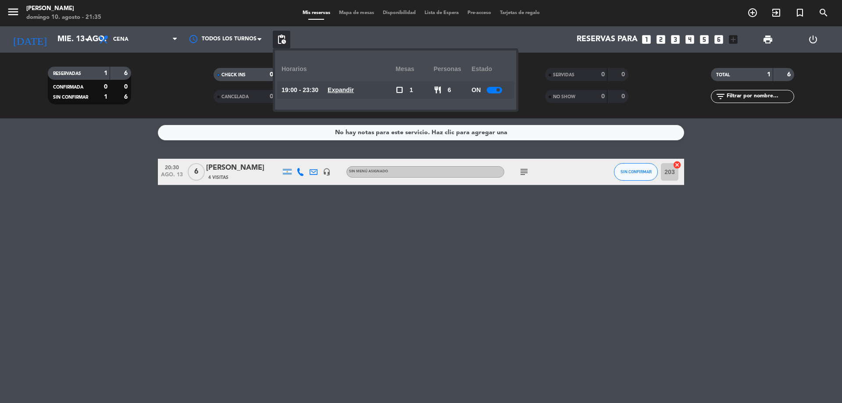
click at [478, 254] on div "No hay notas para este servicio. Haz clic para agregar una 20:30 ago. 13 6 [PER…" at bounding box center [421, 260] width 842 height 285
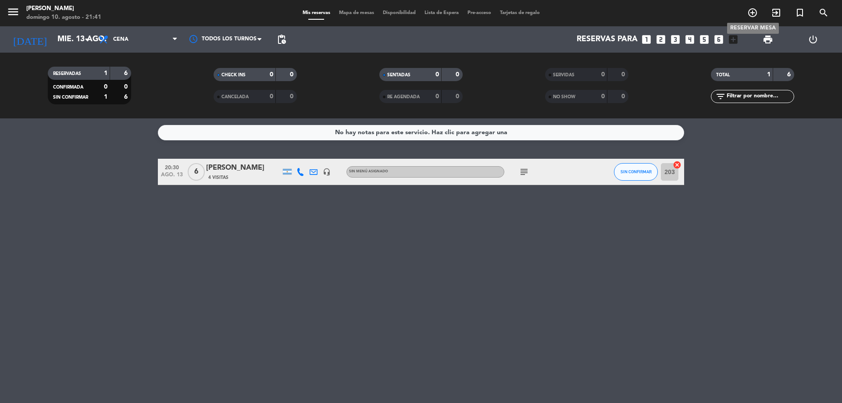
click at [752, 12] on icon "add_circle_outline" at bounding box center [753, 12] width 11 height 11
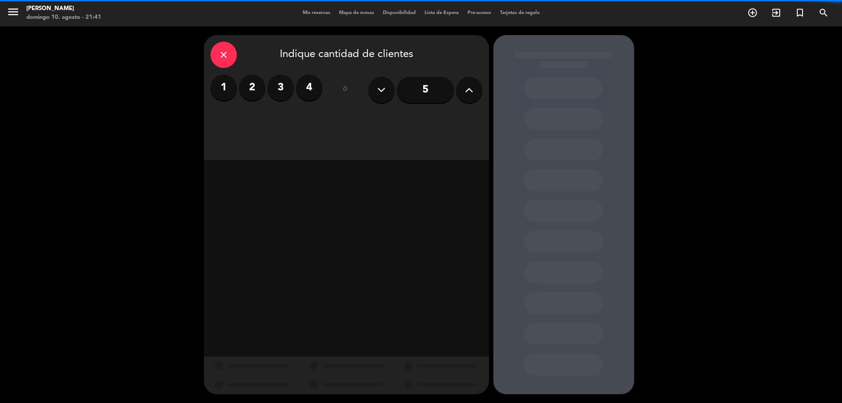
click at [470, 88] on icon at bounding box center [469, 89] width 8 height 13
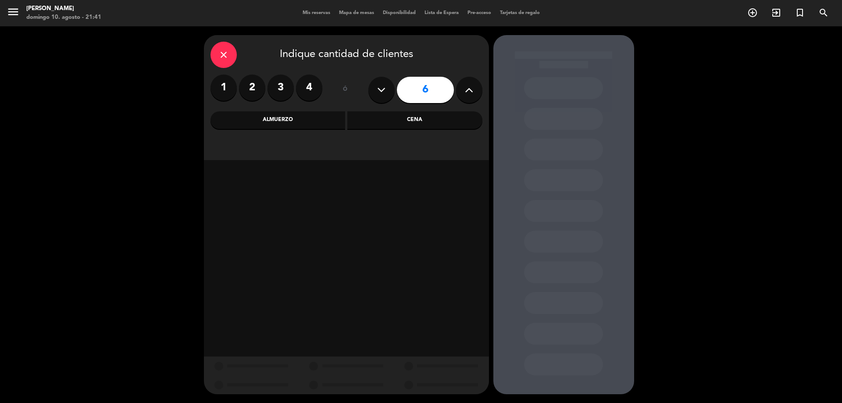
click at [415, 116] on div "Cena" at bounding box center [414, 120] width 135 height 18
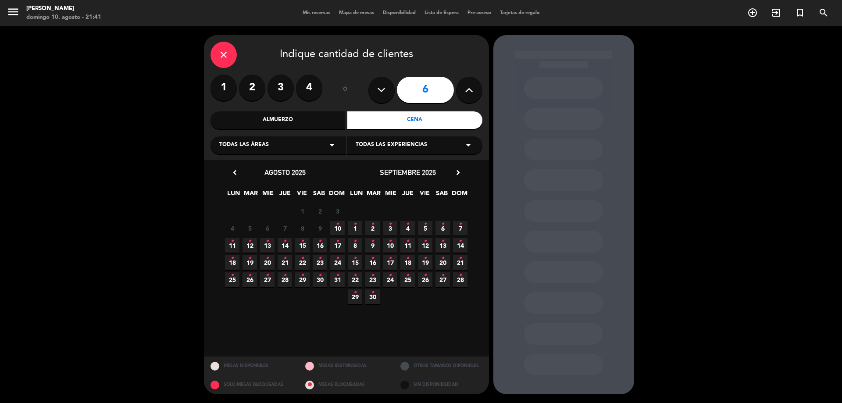
click at [286, 148] on div "Todas las áreas arrow_drop_down" at bounding box center [279, 145] width 136 height 18
click at [234, 189] on div "SALON" at bounding box center [278, 193] width 118 height 9
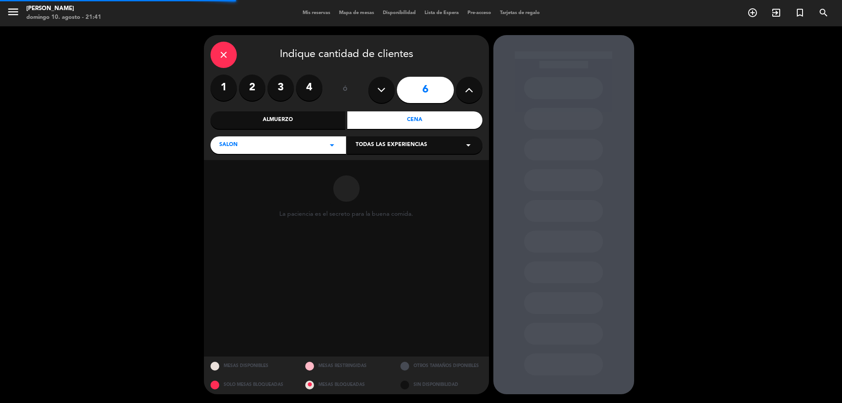
click at [423, 138] on div "Todas las experiencias arrow_drop_down" at bounding box center [415, 145] width 136 height 18
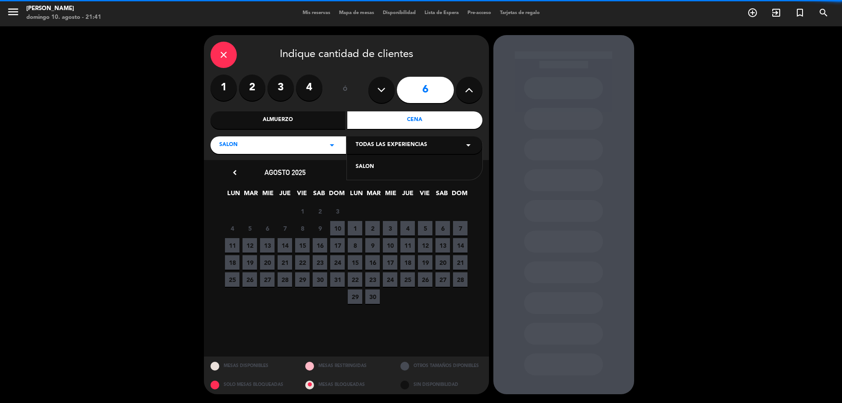
click at [375, 165] on div "SALON" at bounding box center [415, 167] width 118 height 9
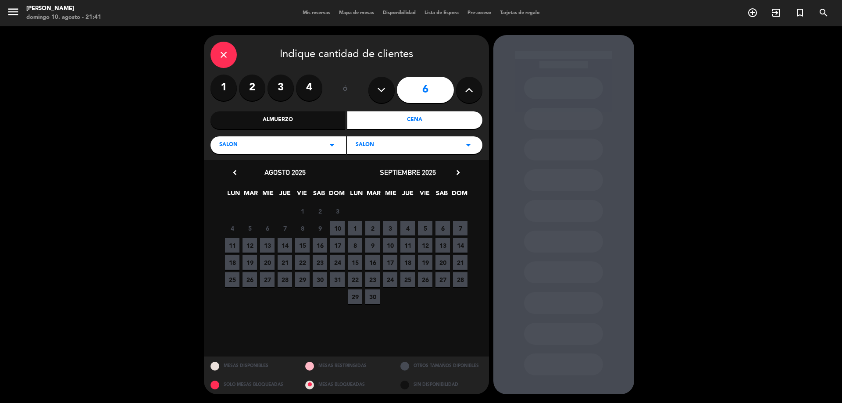
click at [270, 244] on span "13" at bounding box center [267, 245] width 14 height 14
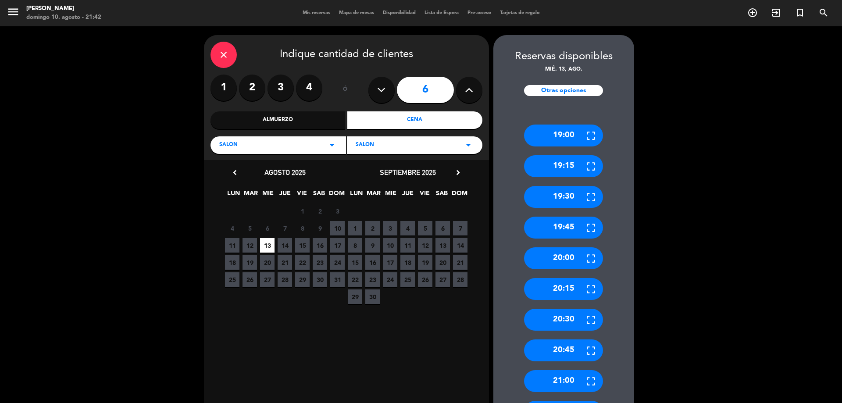
click at [572, 257] on div "20:00" at bounding box center [563, 258] width 79 height 22
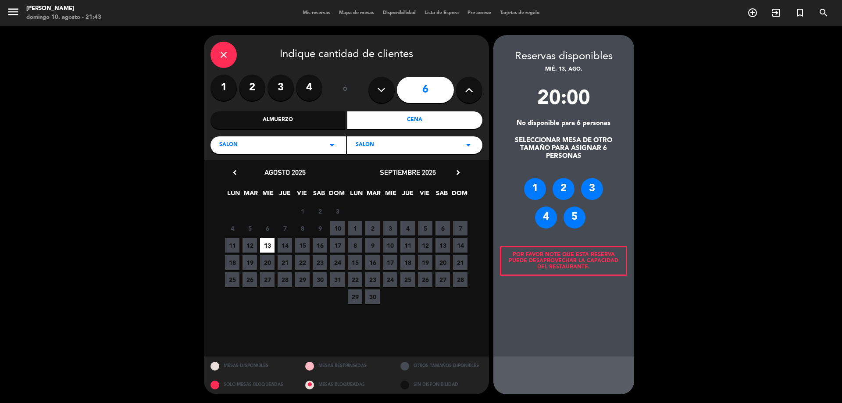
click at [376, 89] on button at bounding box center [382, 90] width 26 height 26
type input "5"
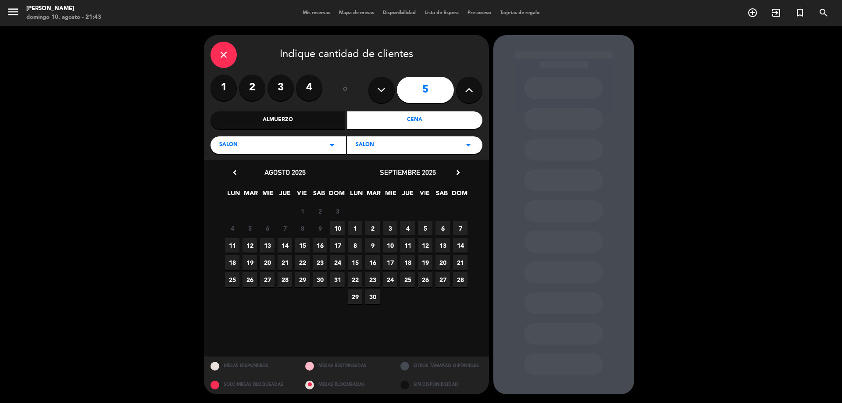
click at [267, 242] on span "13" at bounding box center [267, 245] width 14 height 14
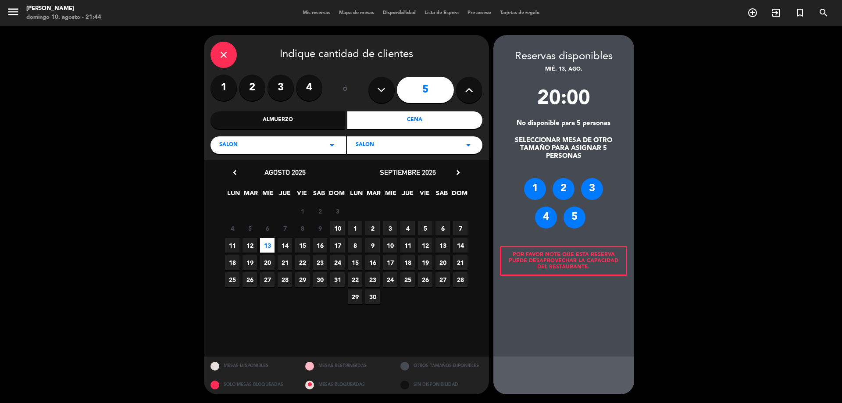
click at [314, 84] on label "4" at bounding box center [309, 88] width 26 height 26
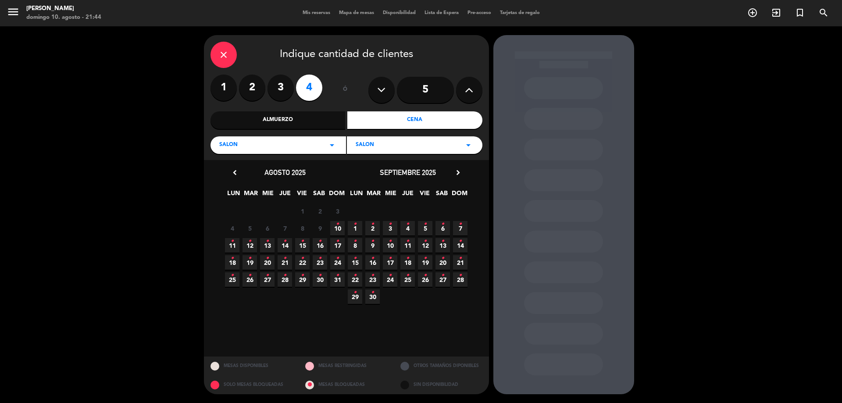
click at [266, 239] on icon "•" at bounding box center [267, 241] width 3 height 14
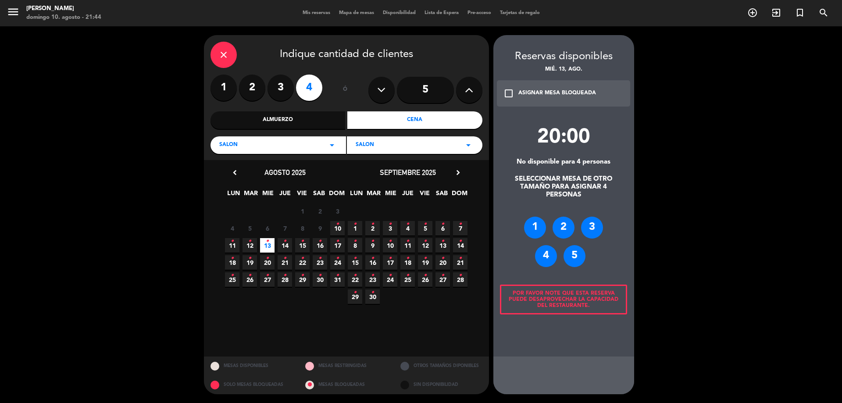
click at [285, 86] on label "3" at bounding box center [281, 88] width 26 height 26
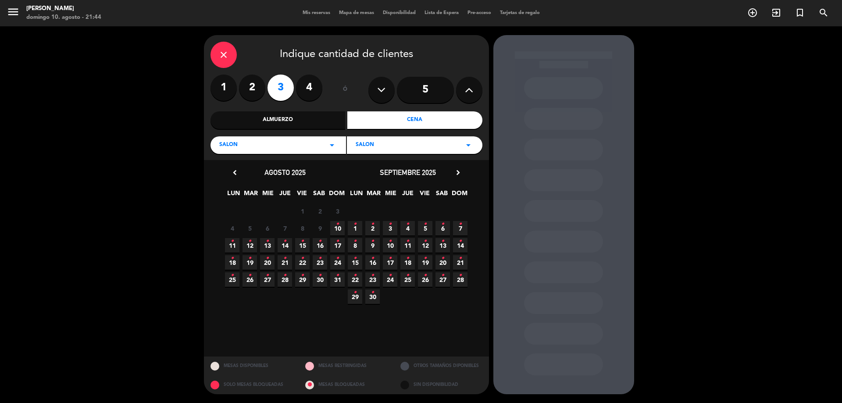
click at [264, 241] on span "13 •" at bounding box center [267, 245] width 14 height 14
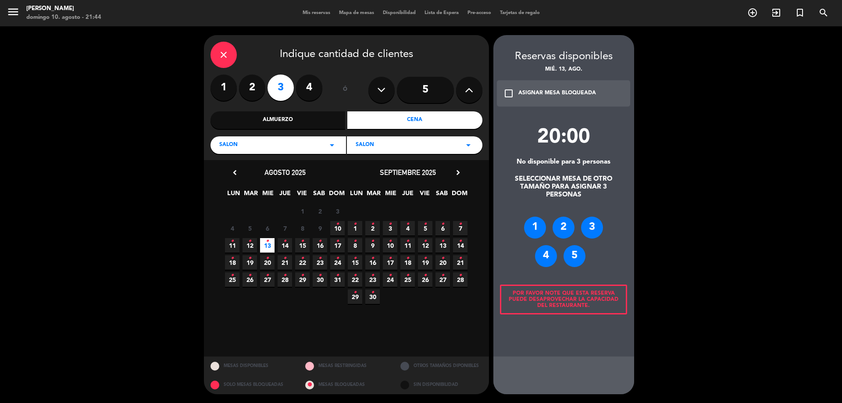
click at [247, 243] on span "12 •" at bounding box center [250, 245] width 14 height 14
click at [214, 50] on div "close" at bounding box center [224, 55] width 26 height 26
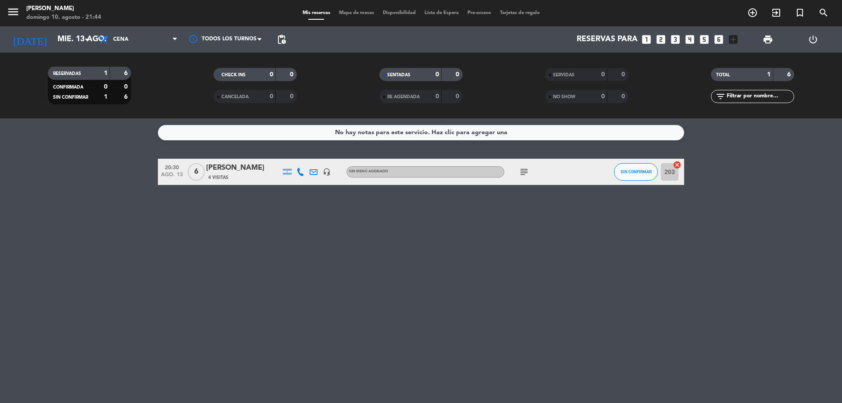
click at [365, 11] on span "Mapa de mesas" at bounding box center [357, 13] width 44 height 5
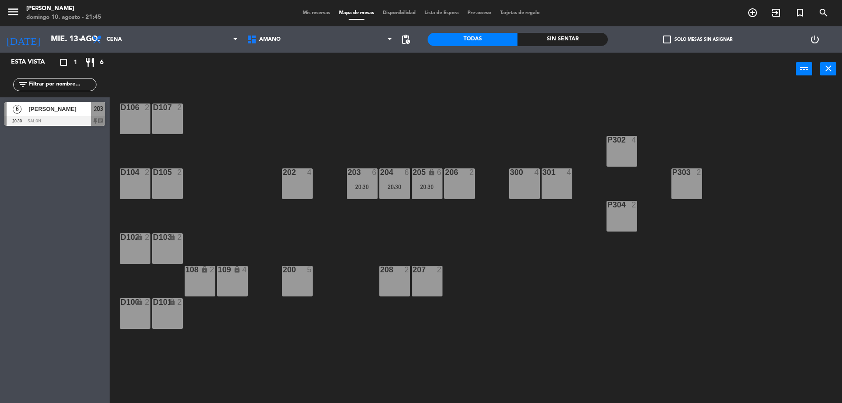
click at [401, 12] on span "Disponibilidad" at bounding box center [400, 13] width 42 height 5
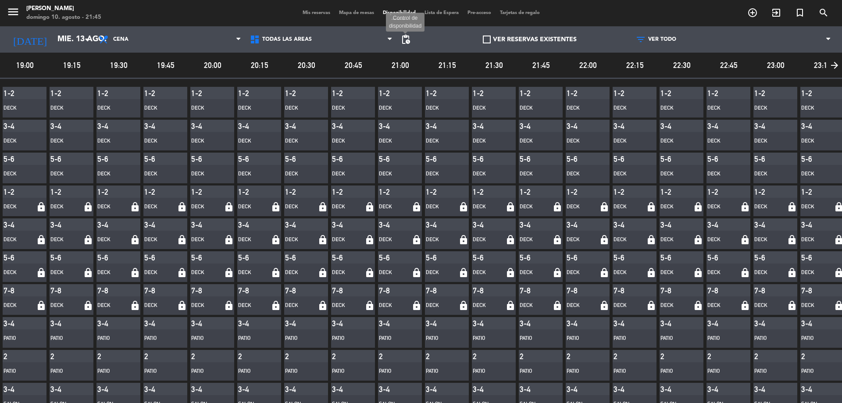
click at [402, 36] on span "pending_actions" at bounding box center [406, 39] width 11 height 11
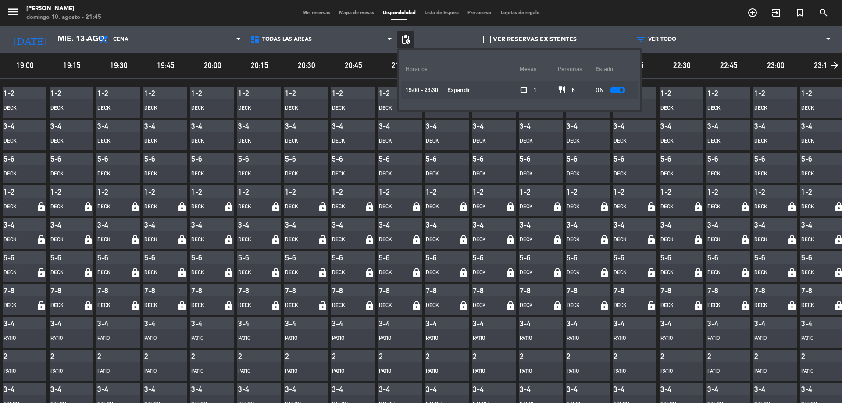
click at [402, 36] on span "pending_actions" at bounding box center [406, 39] width 11 height 11
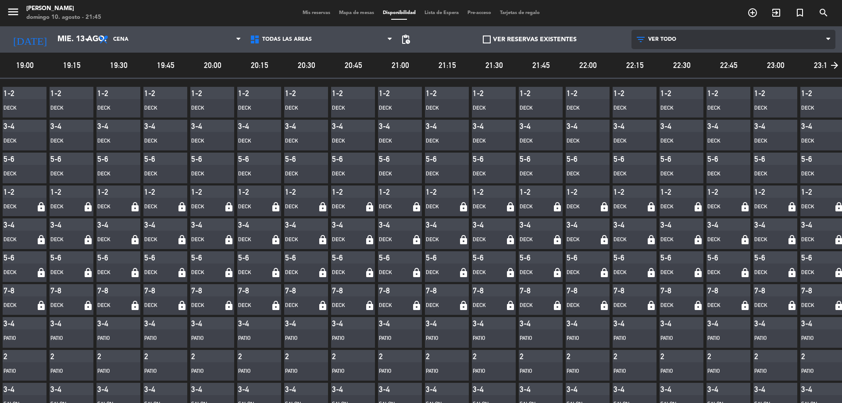
click at [651, 39] on span "VER TODO" at bounding box center [662, 39] width 28 height 6
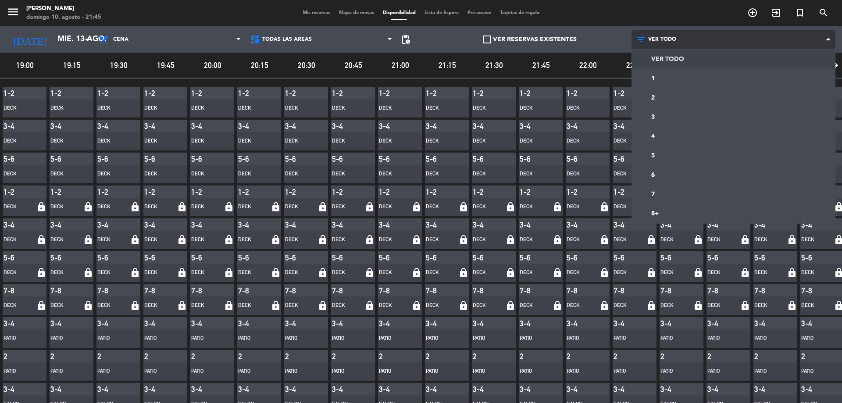
click at [661, 34] on span "VER TODO" at bounding box center [734, 39] width 204 height 19
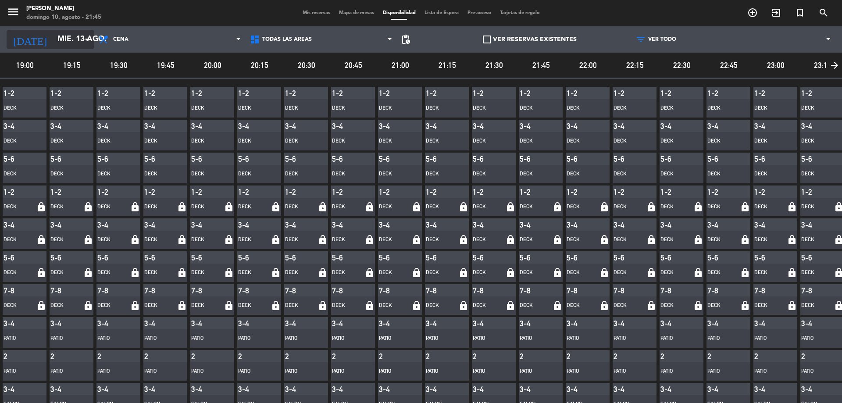
click at [53, 40] on input "mié. 13 ago." at bounding box center [104, 40] width 102 height 18
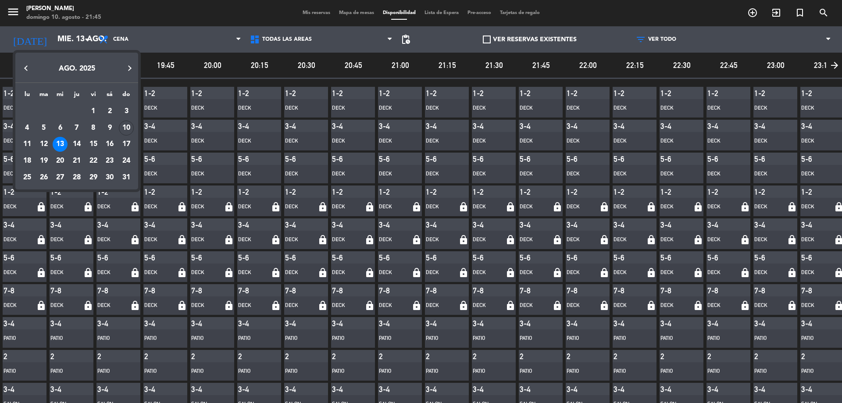
click at [75, 43] on div at bounding box center [421, 201] width 842 height 403
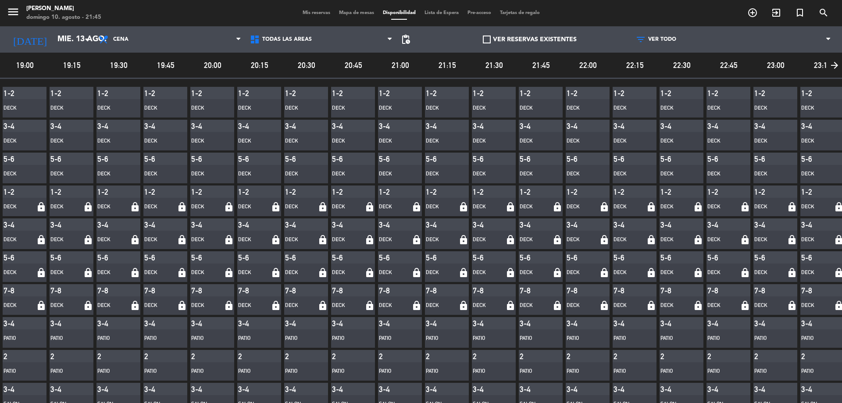
click at [311, 10] on div "Mis reservas Mapa de mesas Disponibilidad Lista de Espera Pre-acceso Tarjetas d…" at bounding box center [421, 13] width 246 height 8
click at [311, 14] on span "Mis reservas" at bounding box center [316, 13] width 36 height 5
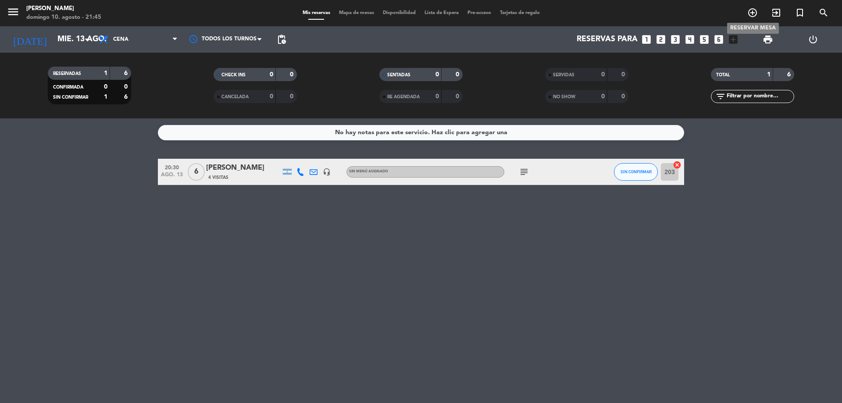
click at [746, 17] on span "add_circle_outline" at bounding box center [753, 12] width 24 height 15
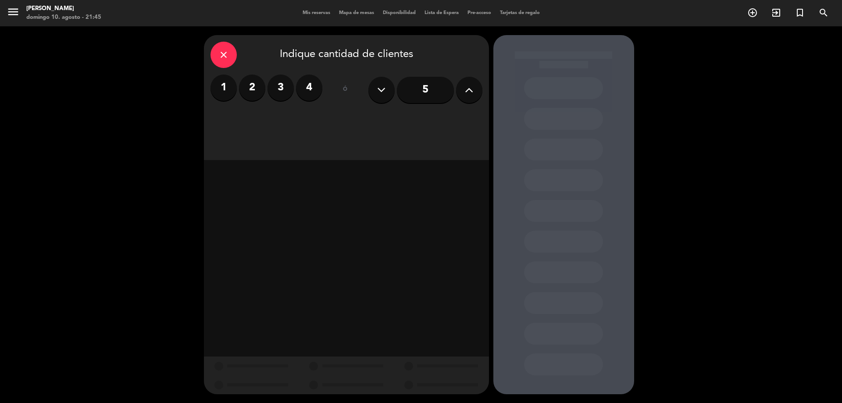
click at [250, 88] on label "2" at bounding box center [252, 88] width 26 height 26
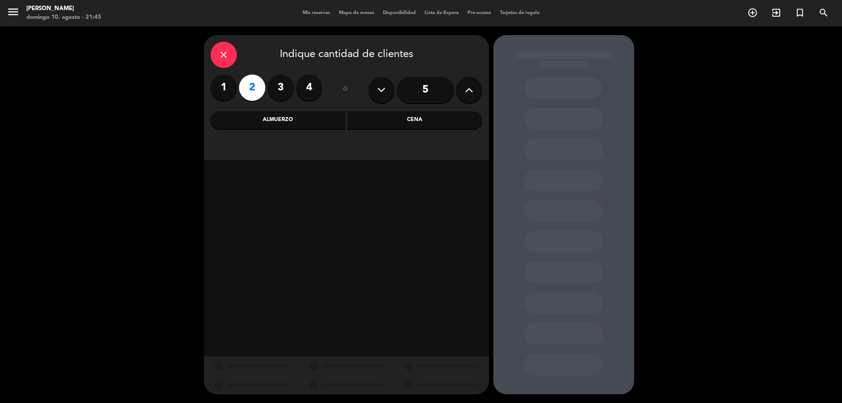
click at [437, 120] on div "Cena" at bounding box center [414, 120] width 135 height 18
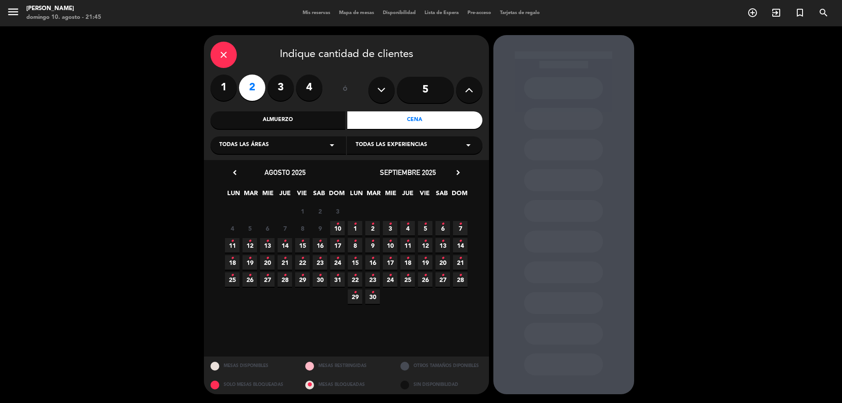
click at [461, 170] on icon "chevron_right" at bounding box center [458, 172] width 9 height 9
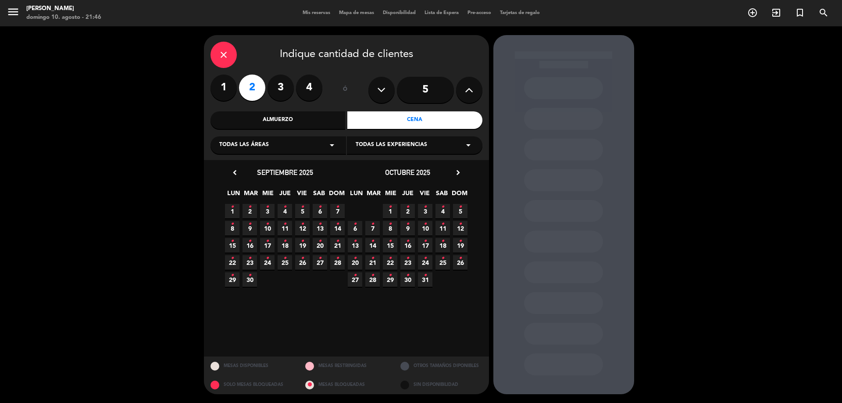
click at [282, 123] on div "Almuerzo" at bounding box center [278, 120] width 135 height 18
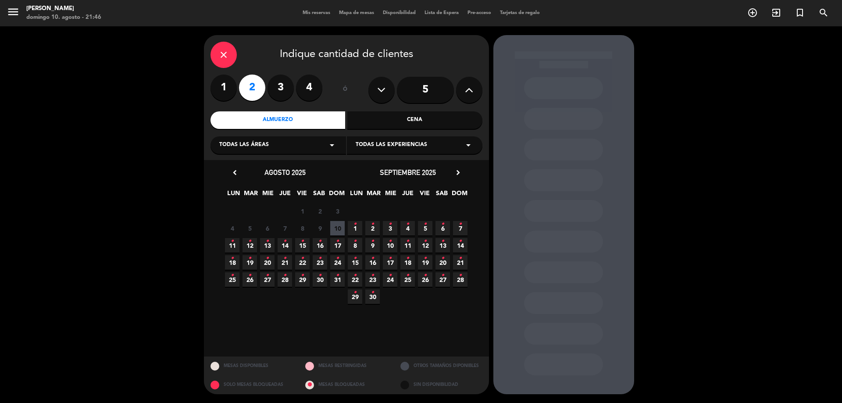
click at [269, 243] on span "13 •" at bounding box center [267, 245] width 14 height 14
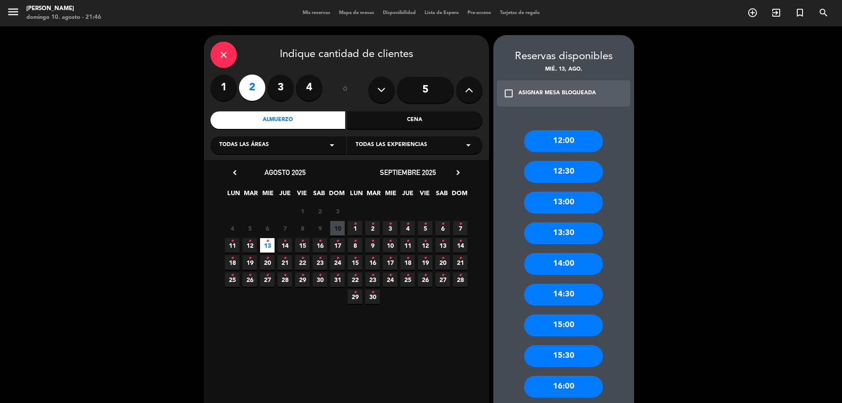
drag, startPoint x: 560, startPoint y: 204, endPoint x: 556, endPoint y: 223, distance: 20.2
click at [560, 204] on div "13:00" at bounding box center [563, 203] width 79 height 22
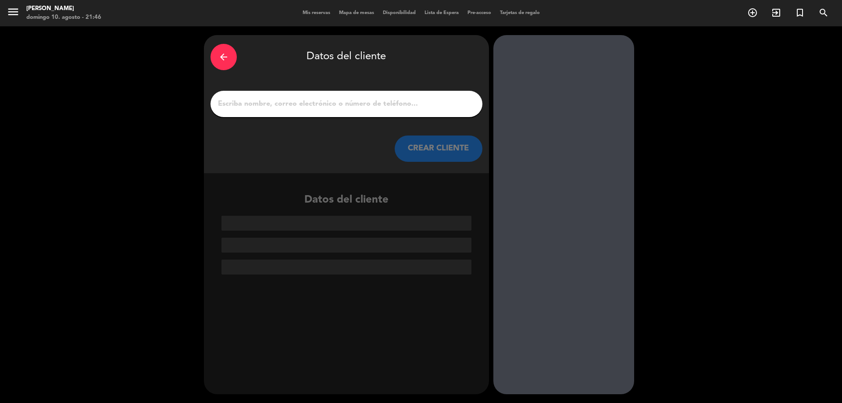
click at [334, 98] on input "1" at bounding box center [346, 104] width 259 height 12
click at [226, 57] on icon "arrow_back" at bounding box center [223, 57] width 11 height 11
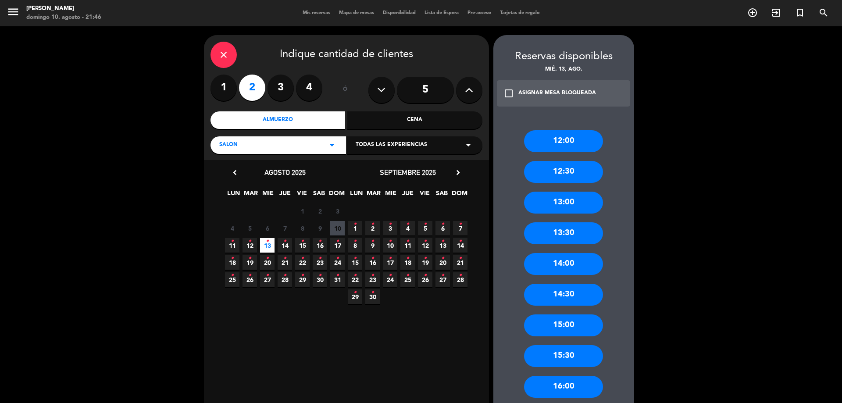
click at [306, 268] on span "22 •" at bounding box center [302, 262] width 14 height 14
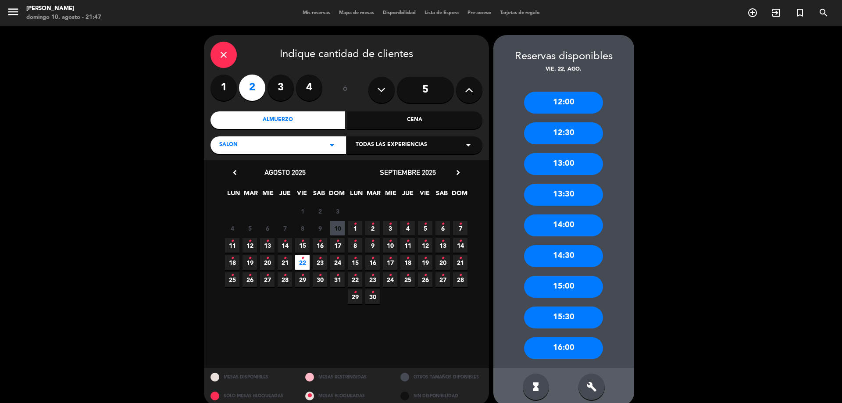
click at [416, 87] on input "5" at bounding box center [425, 90] width 57 height 26
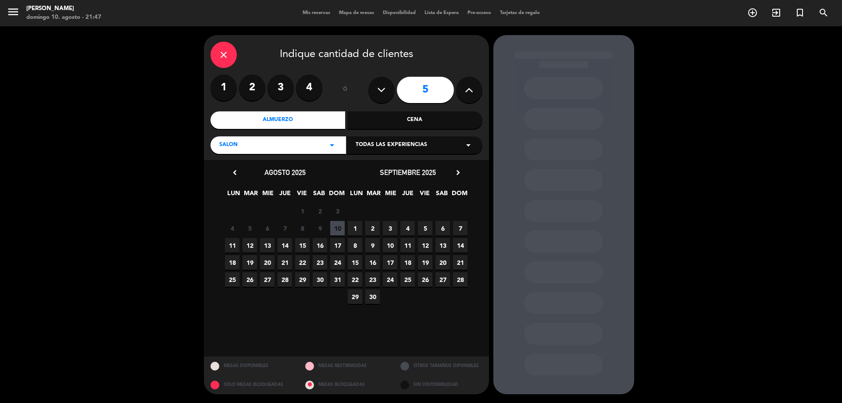
click at [299, 249] on span "15" at bounding box center [302, 245] width 14 height 14
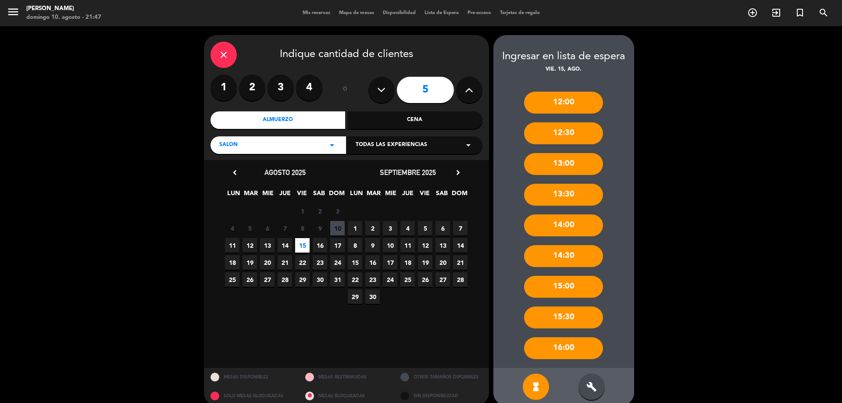
click at [259, 244] on div "11 12 13 14 15 16 17" at bounding box center [285, 245] width 123 height 17
click at [250, 244] on span "12" at bounding box center [250, 245] width 14 height 14
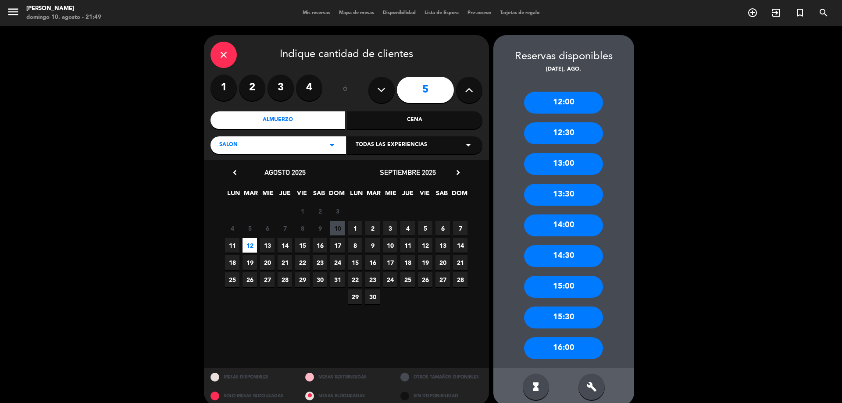
click at [317, 247] on span "16" at bounding box center [320, 245] width 14 height 14
click at [301, 244] on span "15" at bounding box center [302, 245] width 14 height 14
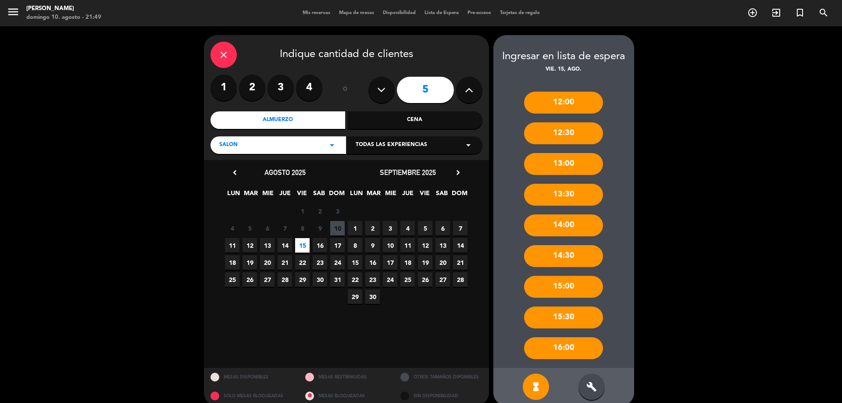
click at [228, 56] on icon "close" at bounding box center [223, 55] width 11 height 11
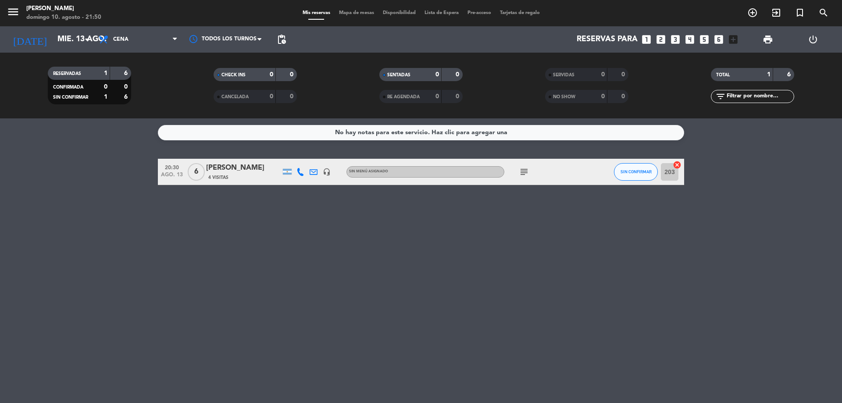
click at [358, 8] on div "menu Amano Ristorante [PERSON_NAME] 10. [PERSON_NAME] - 21:50 Mis reservas Mapa…" at bounding box center [421, 13] width 842 height 26
click at [359, 15] on span "Mapa de mesas" at bounding box center [357, 13] width 44 height 5
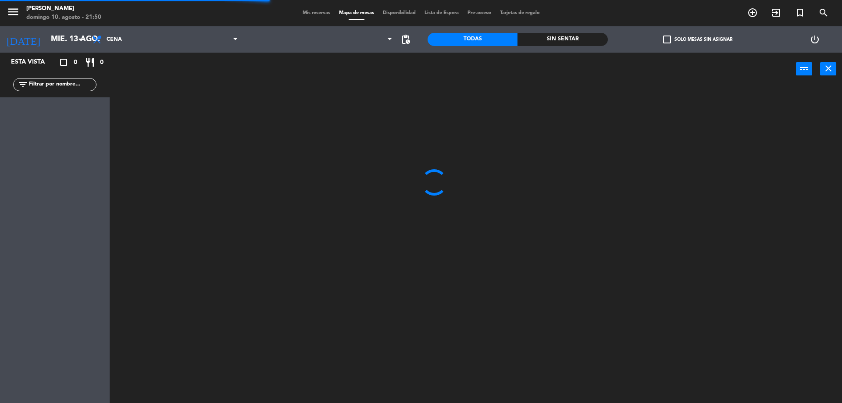
click at [315, 11] on span "Mis reservas" at bounding box center [316, 13] width 36 height 5
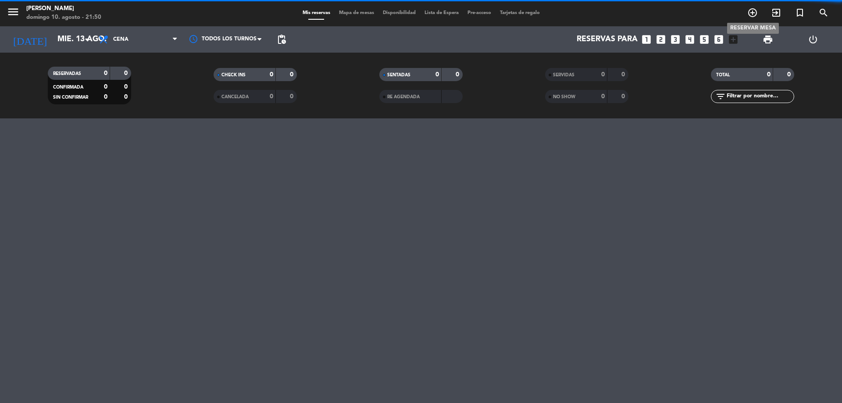
click at [753, 16] on icon "add_circle_outline" at bounding box center [753, 12] width 11 height 11
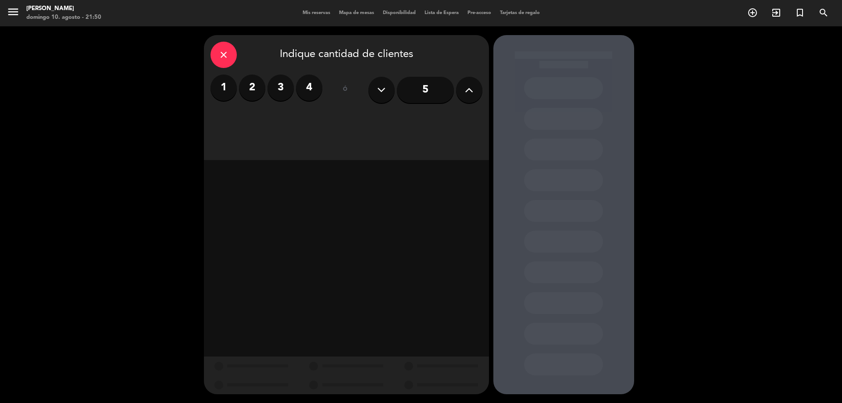
click at [427, 85] on input "5" at bounding box center [425, 90] width 57 height 26
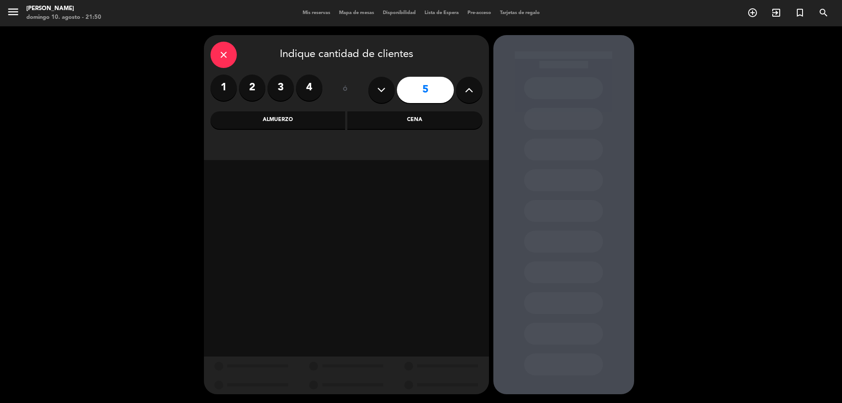
click at [436, 120] on div "Cena" at bounding box center [414, 120] width 135 height 18
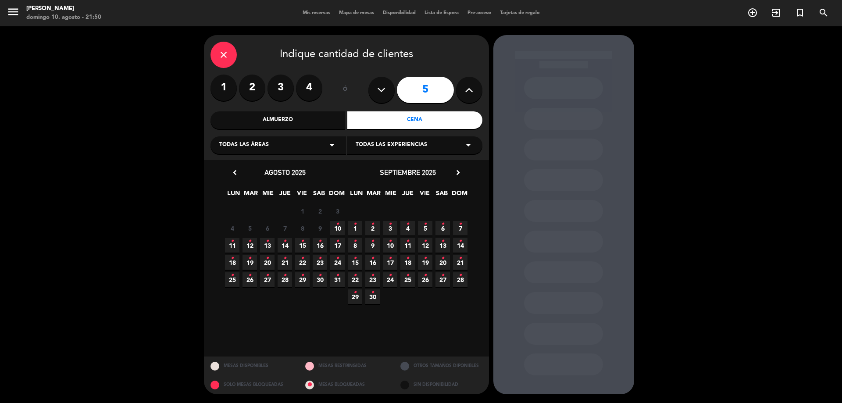
click at [307, 114] on div "Almuerzo" at bounding box center [278, 120] width 135 height 18
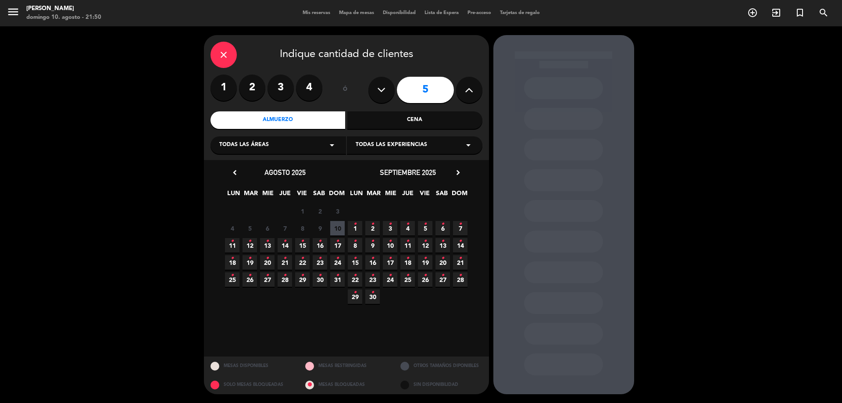
click at [271, 244] on span "13 •" at bounding box center [267, 245] width 14 height 14
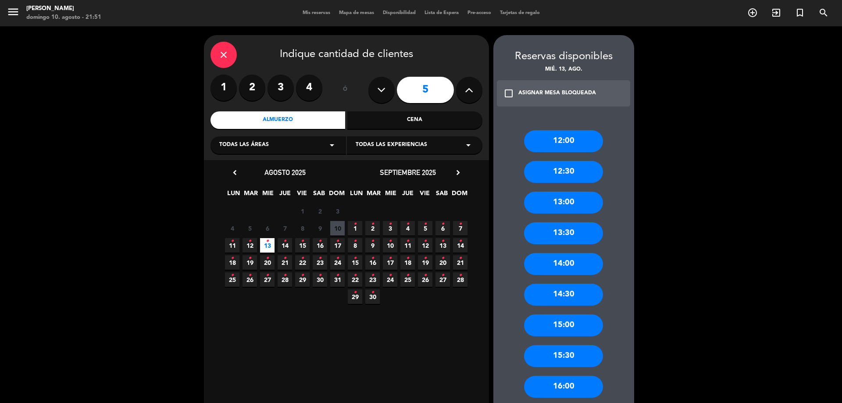
click at [310, 89] on label "4" at bounding box center [309, 88] width 26 height 26
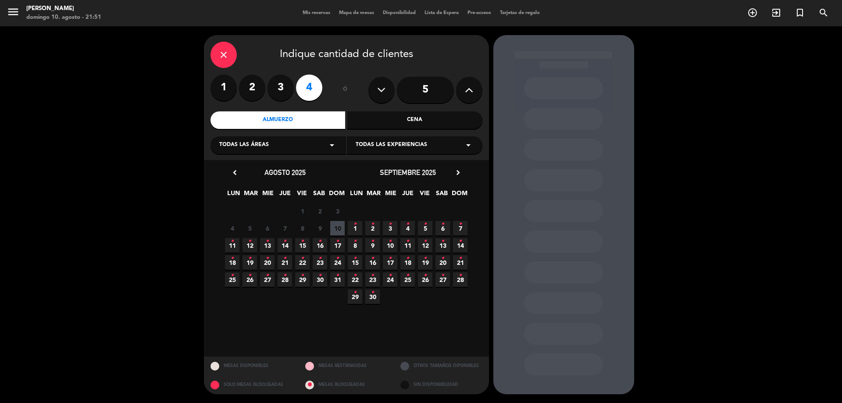
click at [247, 89] on label "2" at bounding box center [252, 88] width 26 height 26
click at [270, 243] on span "13 •" at bounding box center [267, 245] width 14 height 14
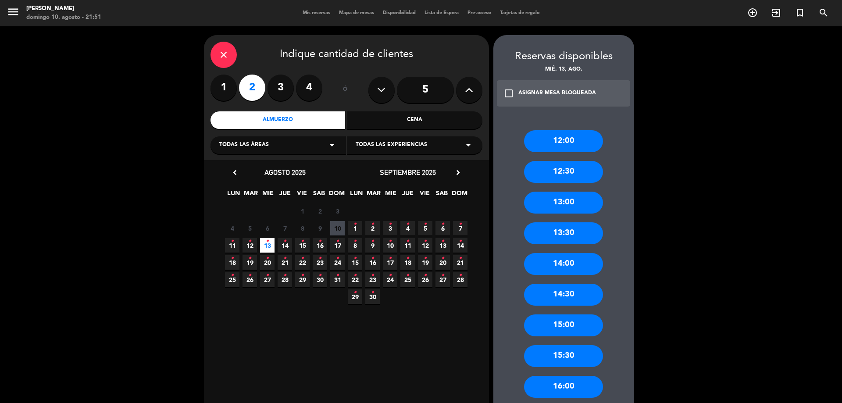
click at [390, 121] on div "Cena" at bounding box center [414, 120] width 135 height 18
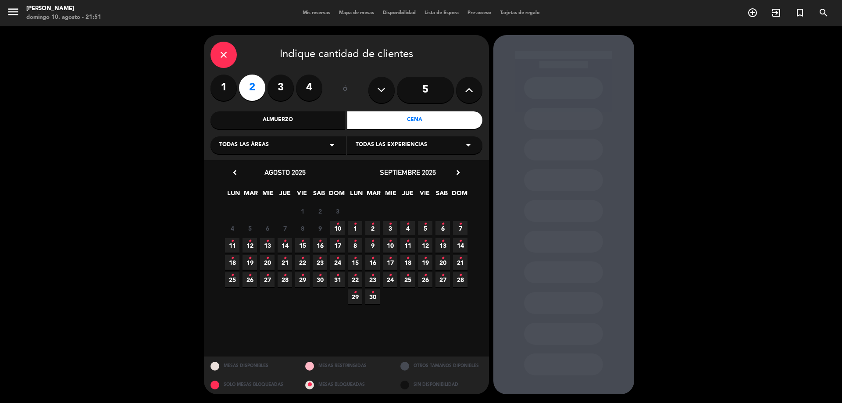
click at [272, 242] on span "13 •" at bounding box center [267, 245] width 14 height 14
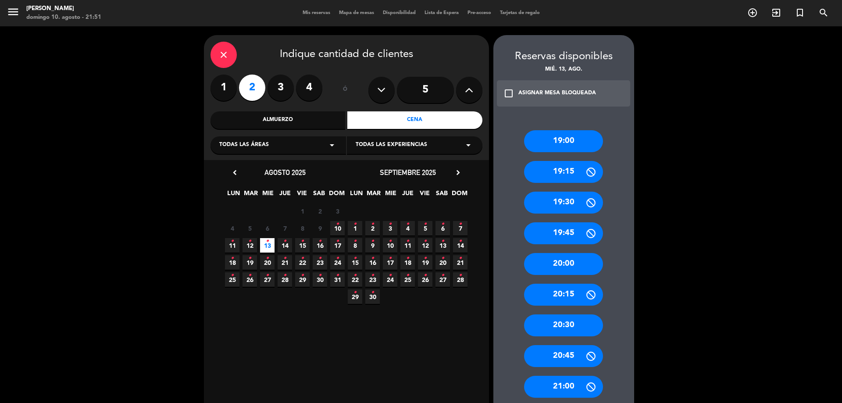
click at [420, 93] on input "5" at bounding box center [425, 90] width 57 height 26
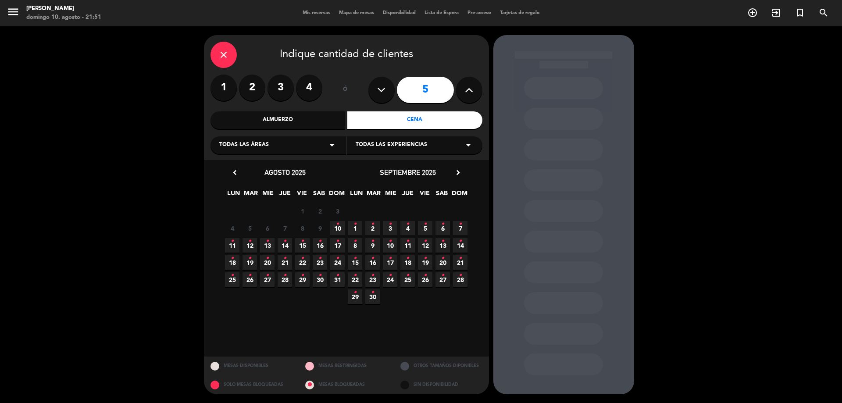
click at [269, 240] on span "13 •" at bounding box center [267, 245] width 14 height 14
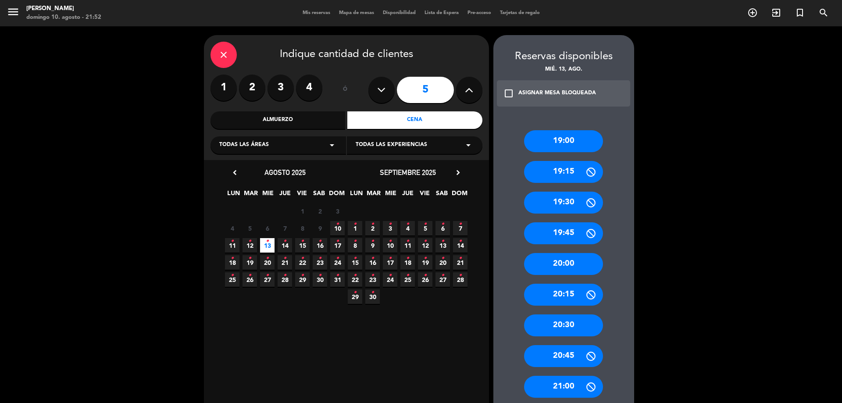
click at [473, 95] on icon at bounding box center [469, 89] width 8 height 13
type input "6"
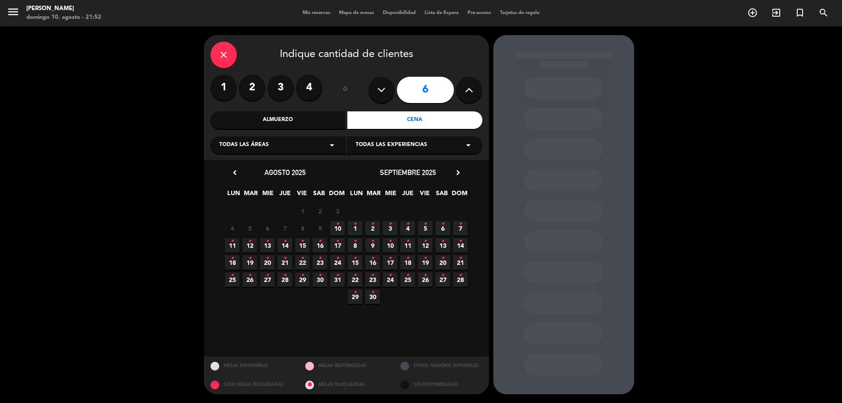
click at [265, 241] on span "13 •" at bounding box center [267, 245] width 14 height 14
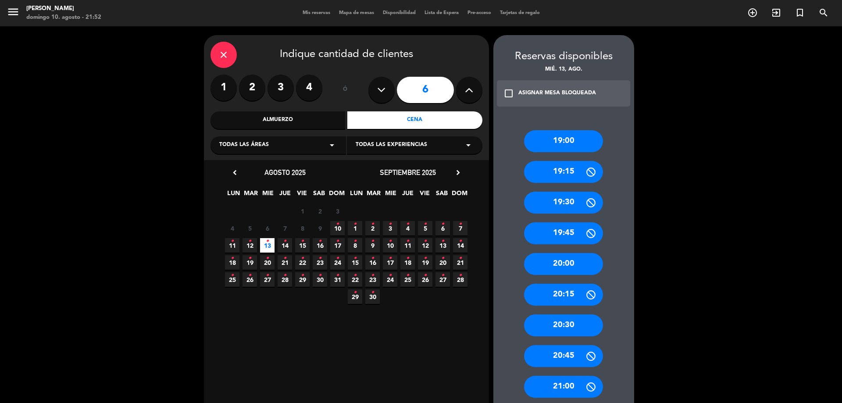
click at [247, 245] on span "12 •" at bounding box center [250, 245] width 14 height 14
click at [266, 243] on icon "•" at bounding box center [267, 241] width 3 height 14
click at [307, 87] on label "4" at bounding box center [309, 88] width 26 height 26
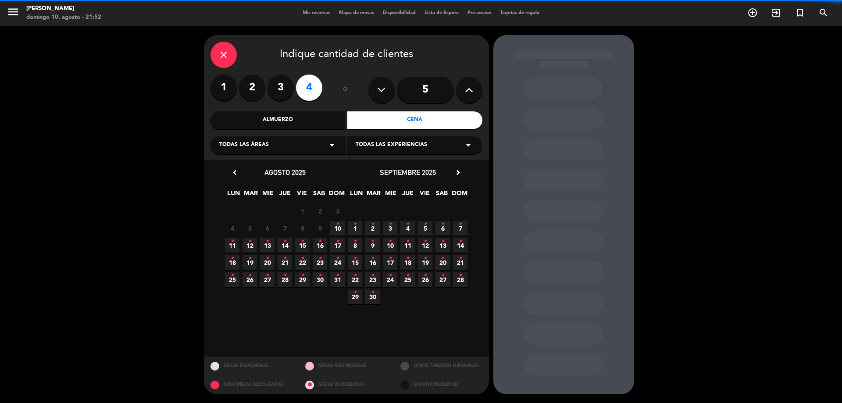
click at [430, 90] on input "5" at bounding box center [425, 90] width 57 height 26
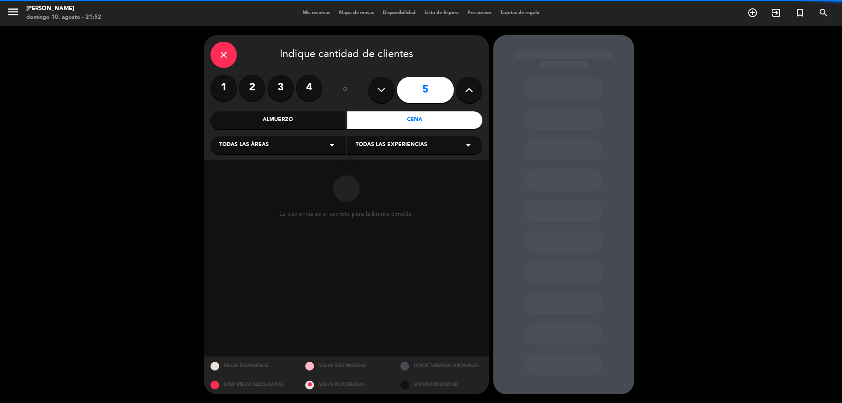
click at [470, 91] on icon at bounding box center [469, 89] width 8 height 13
type input "6"
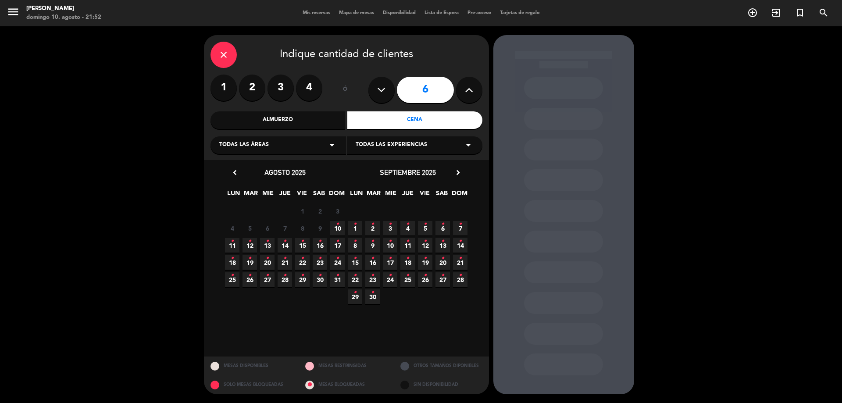
click at [270, 245] on span "13 •" at bounding box center [267, 245] width 14 height 14
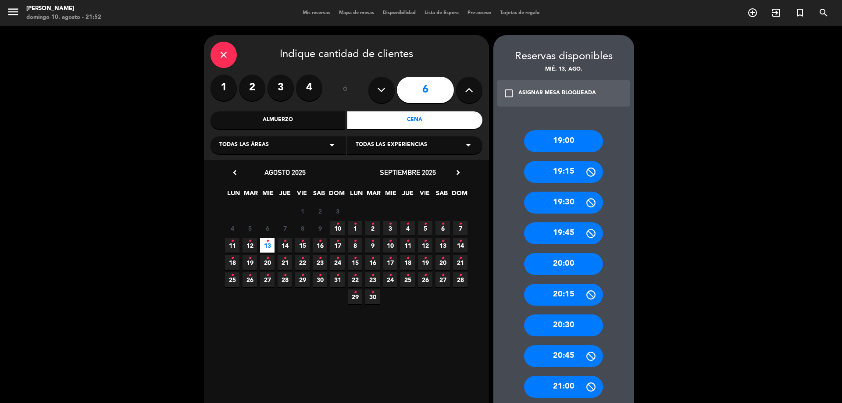
click at [243, 142] on span "Todas las áreas" at bounding box center [244, 145] width 50 height 9
click at [231, 192] on div "SALON" at bounding box center [278, 193] width 118 height 9
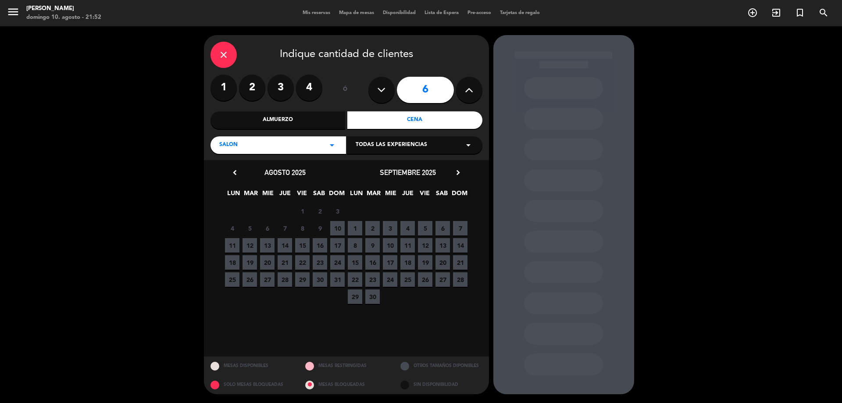
click at [412, 141] on div "Todas las experiencias arrow_drop_down" at bounding box center [415, 145] width 136 height 18
click at [379, 168] on div "SALON" at bounding box center [415, 167] width 118 height 9
click at [286, 243] on span "14" at bounding box center [285, 245] width 14 height 14
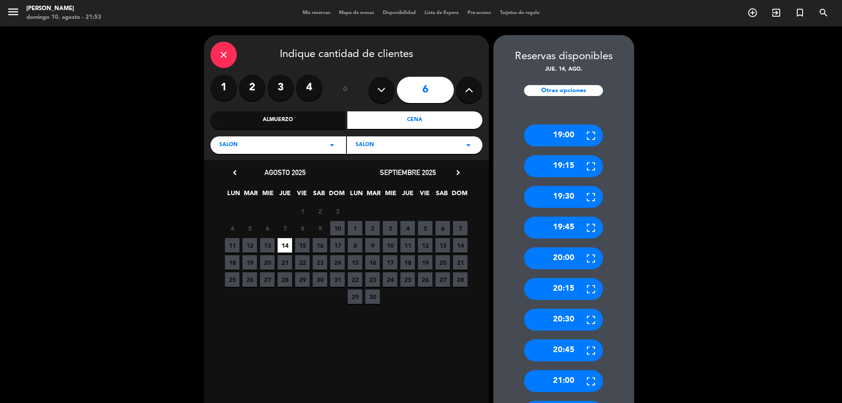
click at [272, 247] on span "13" at bounding box center [267, 245] width 14 height 14
click at [288, 122] on div "Almuerzo" at bounding box center [278, 120] width 135 height 18
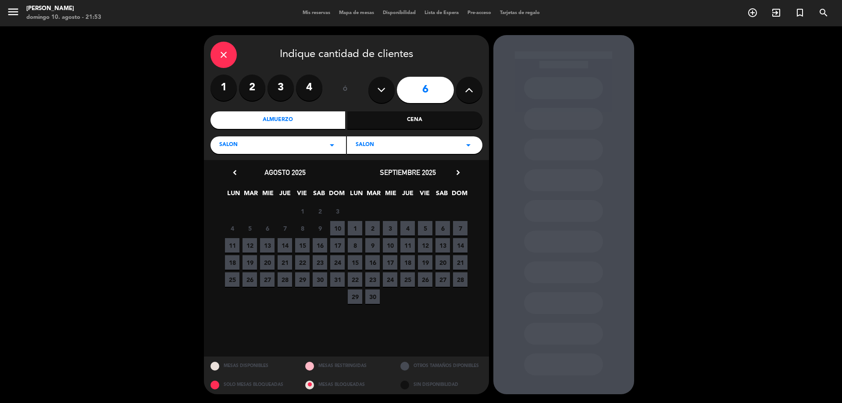
click at [267, 245] on span "13" at bounding box center [267, 245] width 14 height 14
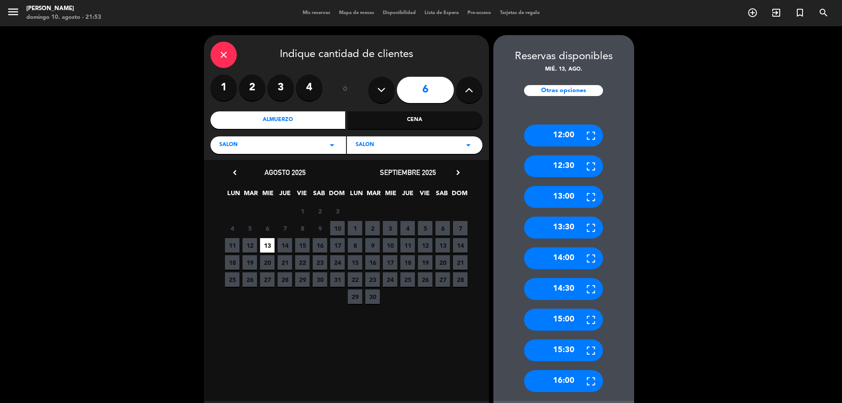
click at [310, 87] on label "4" at bounding box center [309, 88] width 26 height 26
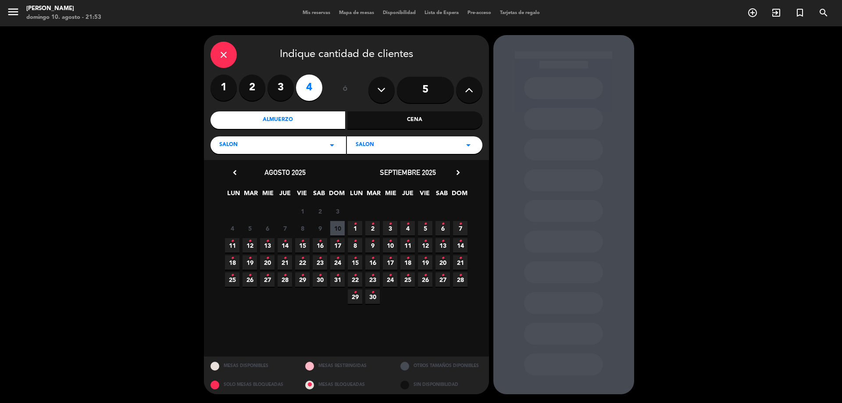
click at [265, 246] on span "13 •" at bounding box center [267, 245] width 14 height 14
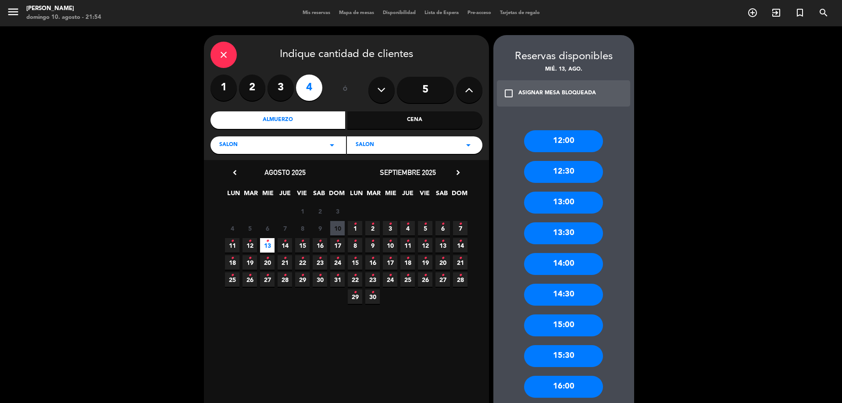
click at [409, 111] on div "close Indique cantidad de clientes 1 2 3 4 ó 5 Almuerzo Cena SALON arrow_drop_d…" at bounding box center [346, 97] width 285 height 125
click at [415, 117] on div "Cena" at bounding box center [414, 120] width 135 height 18
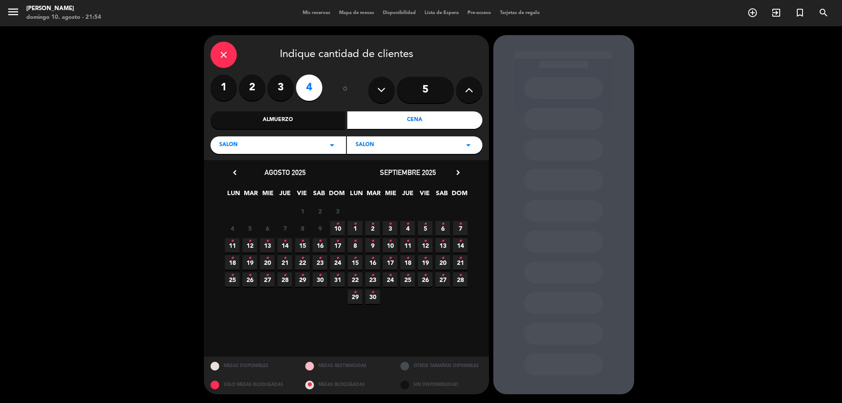
click at [266, 243] on icon "•" at bounding box center [267, 241] width 3 height 14
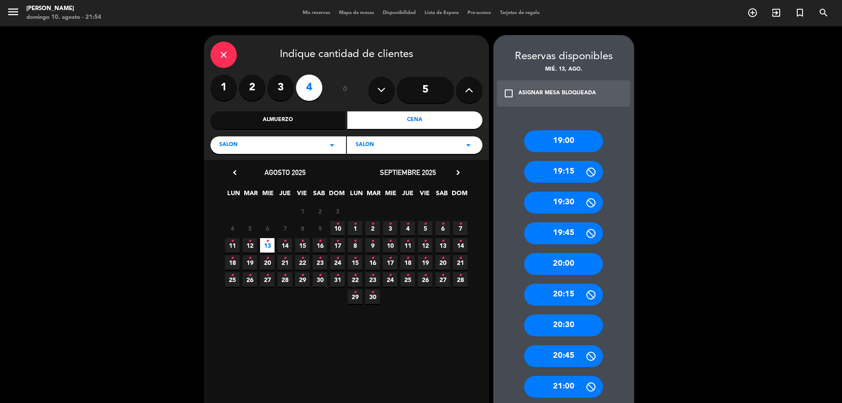
click at [305, 143] on div "SALON arrow_drop_down" at bounding box center [279, 145] width 136 height 18
click at [258, 167] on div "DECK" at bounding box center [278, 167] width 118 height 9
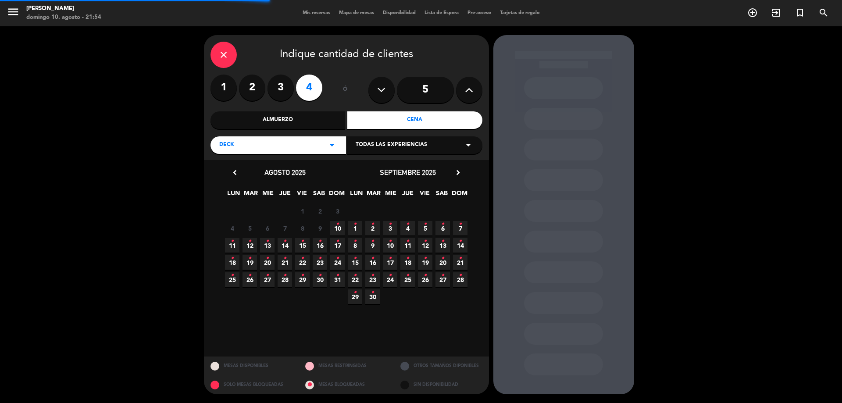
click at [364, 145] on span "Todas las experiencias" at bounding box center [392, 145] width 72 height 9
click at [365, 168] on div "DECK" at bounding box center [415, 167] width 118 height 9
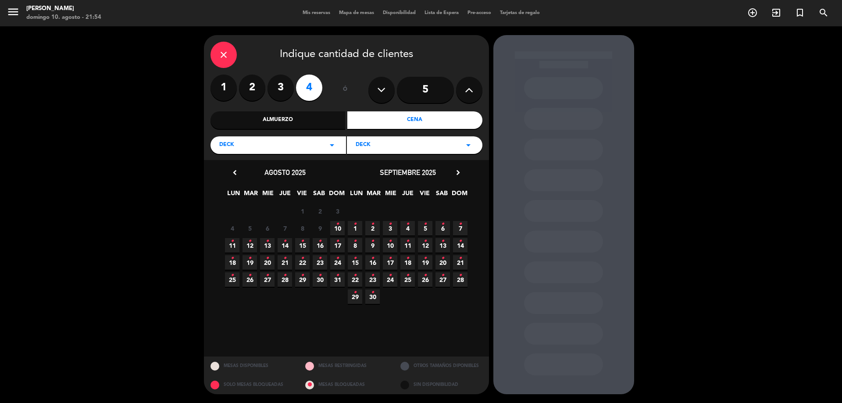
click at [264, 243] on span "13 •" at bounding box center [267, 245] width 14 height 14
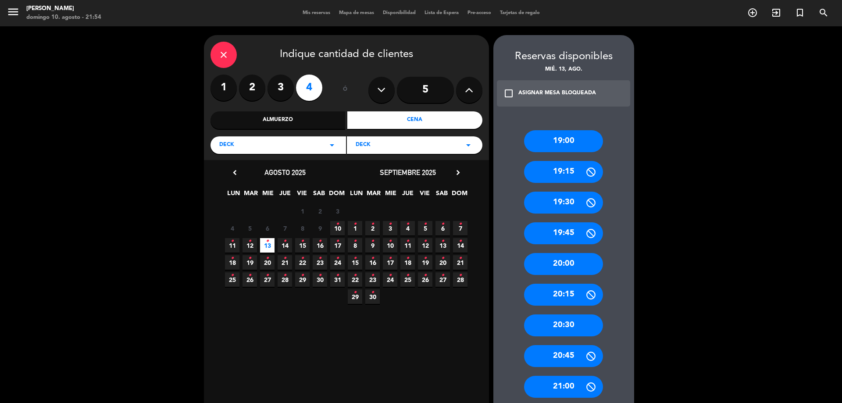
click at [430, 93] on input "5" at bounding box center [425, 90] width 57 height 26
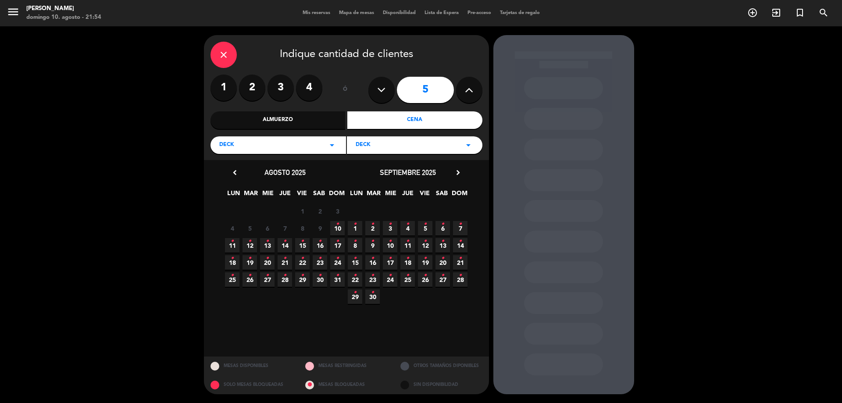
click at [267, 243] on icon "•" at bounding box center [267, 241] width 3 height 14
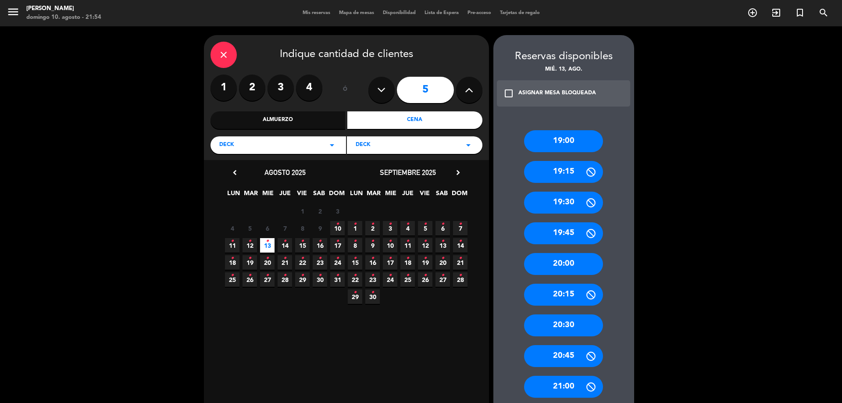
click at [467, 86] on icon at bounding box center [469, 89] width 8 height 13
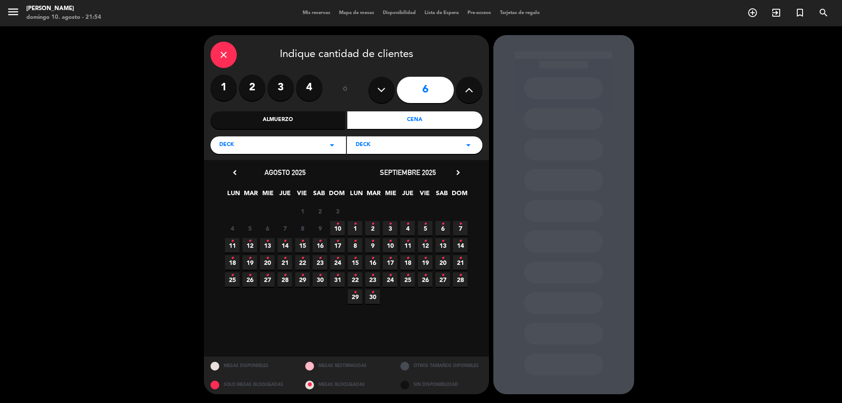
click at [265, 243] on span "13 •" at bounding box center [267, 245] width 14 height 14
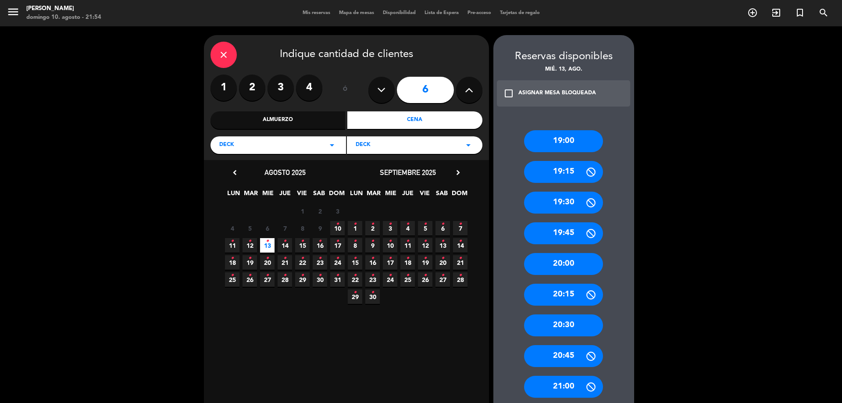
click at [462, 89] on button at bounding box center [469, 90] width 26 height 26
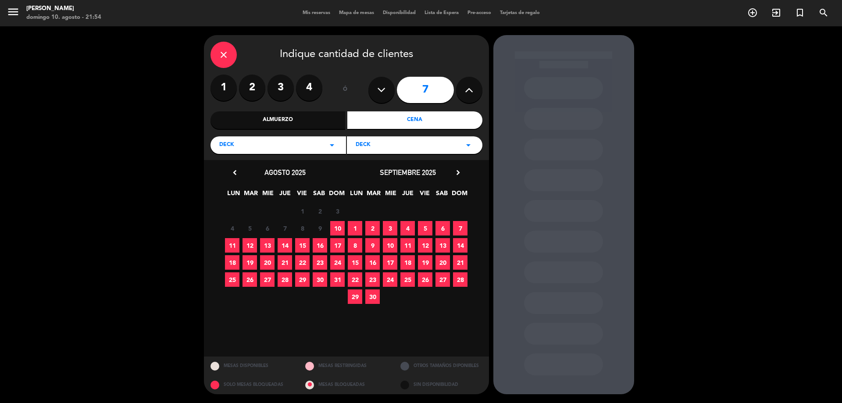
click at [272, 244] on span "13" at bounding box center [267, 245] width 14 height 14
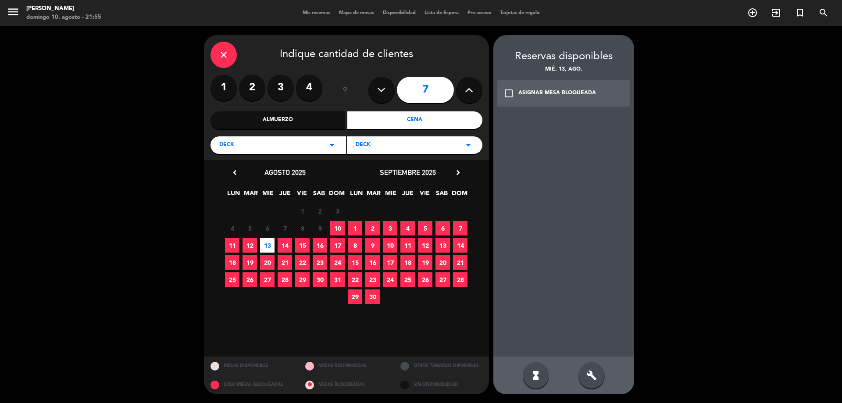
click at [380, 84] on icon at bounding box center [381, 89] width 8 height 13
type input "6"
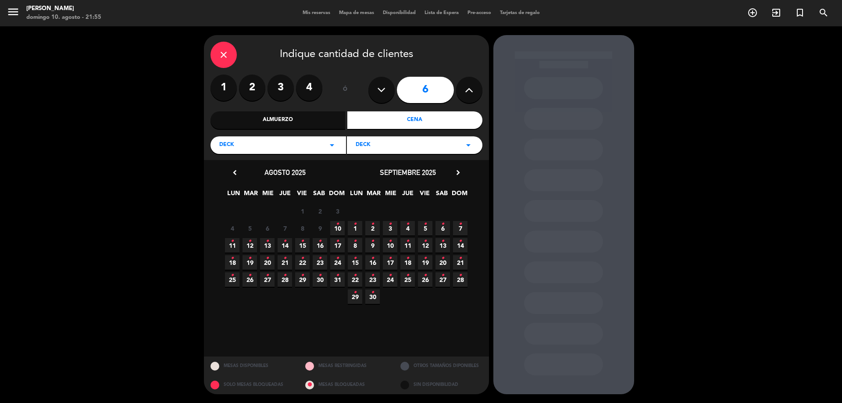
click at [265, 244] on span "13 •" at bounding box center [267, 245] width 14 height 14
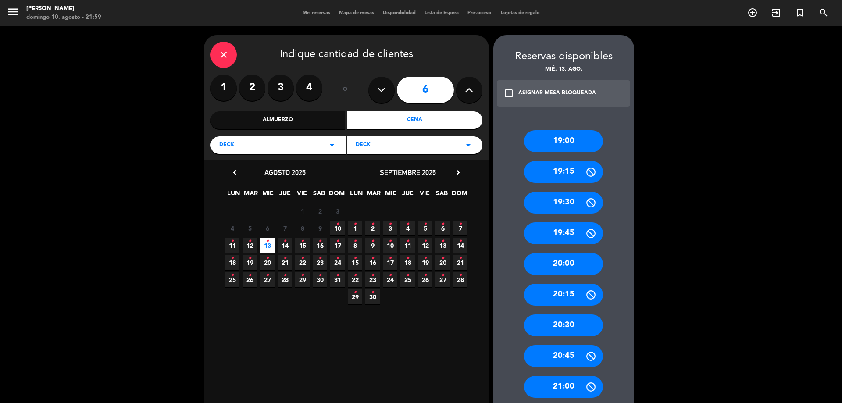
click at [217, 51] on div "close" at bounding box center [224, 55] width 26 height 26
